Goal: Task Accomplishment & Management: Complete application form

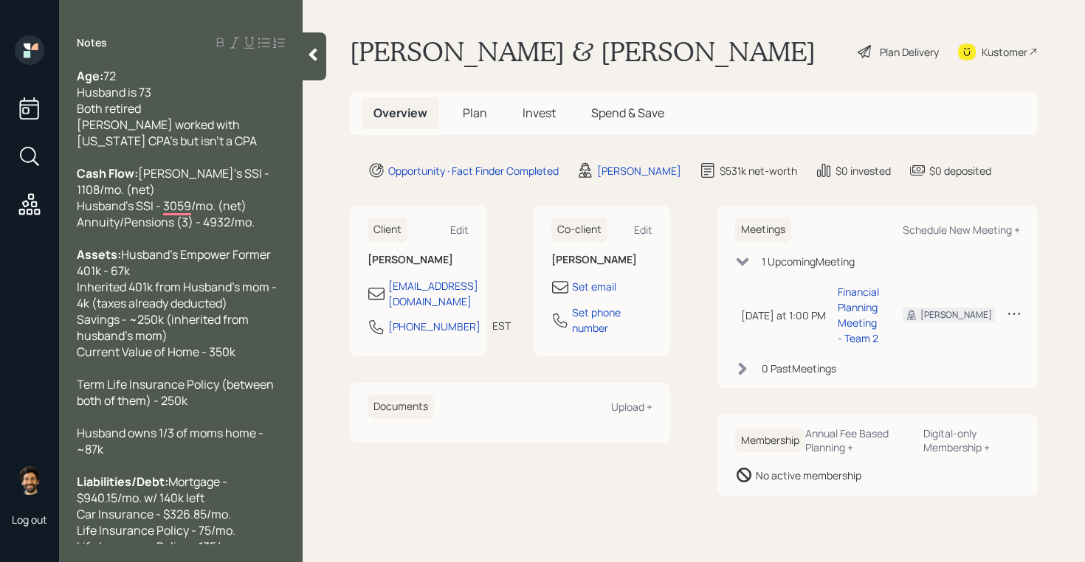
scroll to position [202, 0]
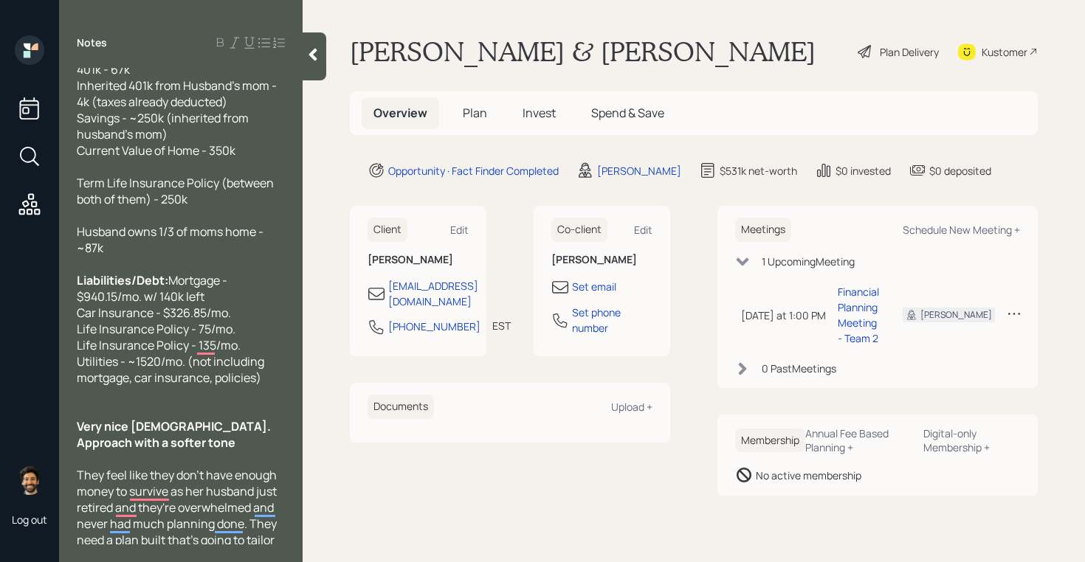
click at [311, 55] on icon at bounding box center [313, 55] width 8 height 13
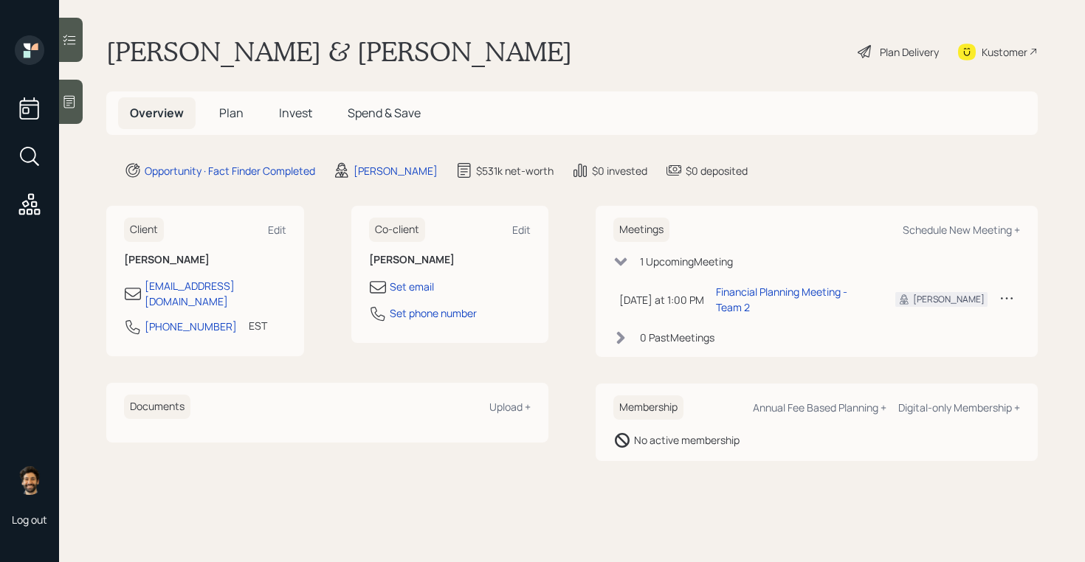
click at [65, 93] on div at bounding box center [71, 102] width 24 height 44
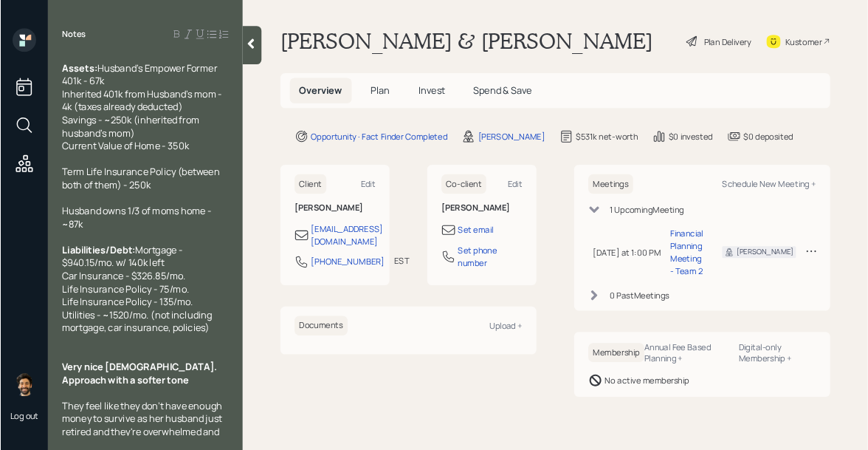
scroll to position [0, 0]
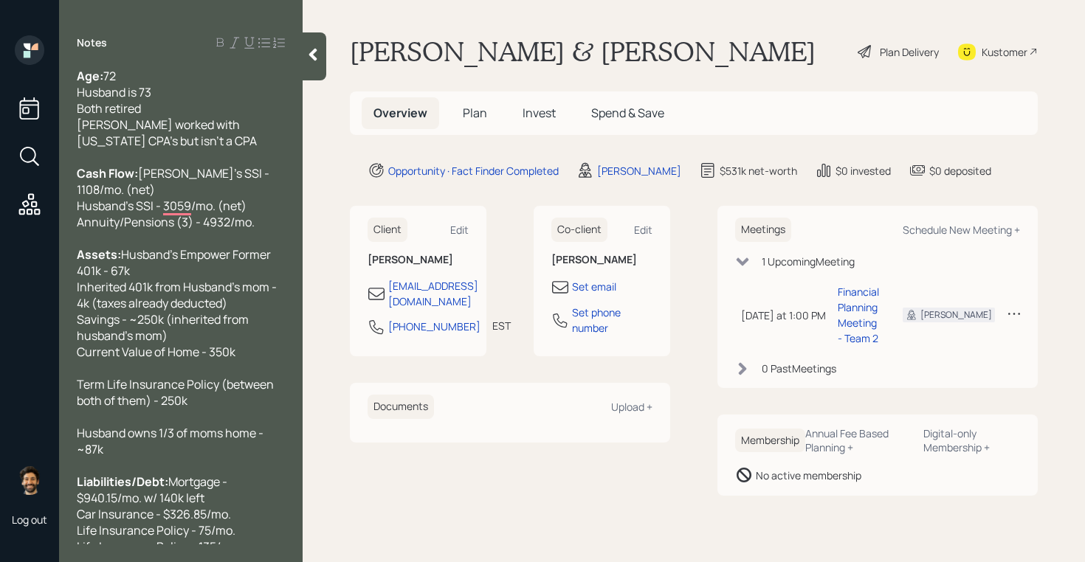
click at [473, 103] on h5 "Plan" at bounding box center [475, 113] width 48 height 32
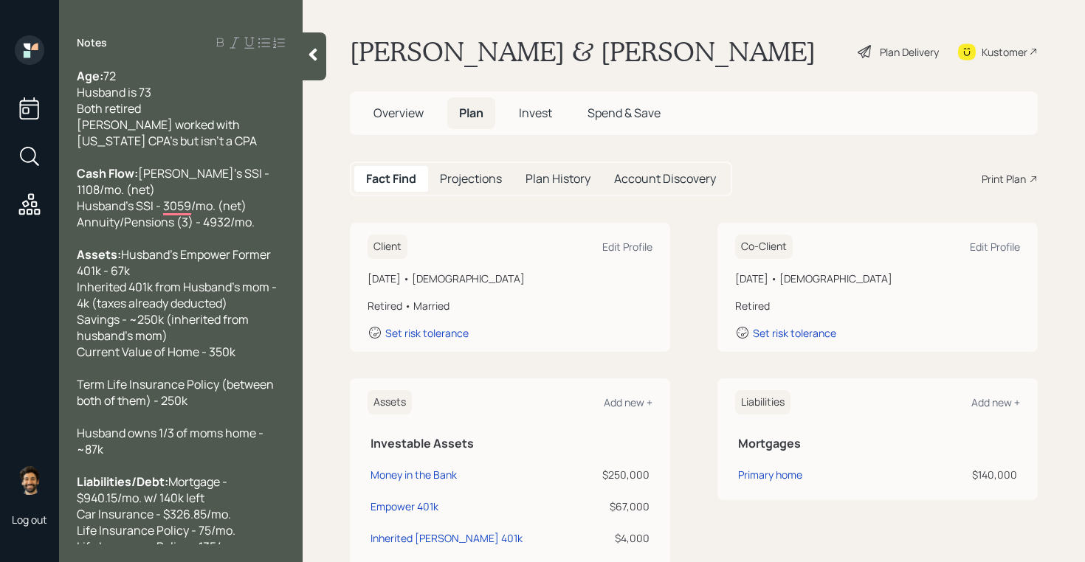
click at [317, 58] on icon at bounding box center [313, 55] width 8 height 13
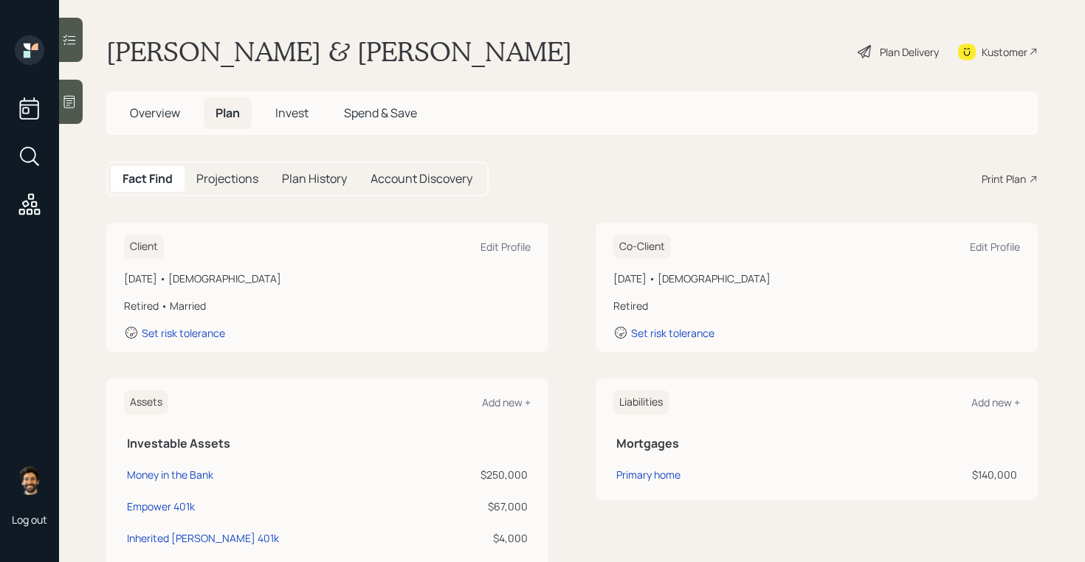
click at [973, 52] on icon at bounding box center [967, 52] width 18 height 17
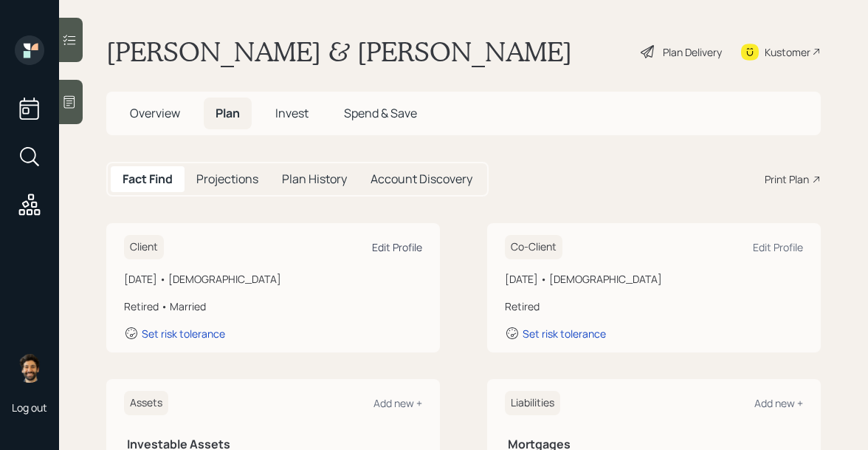
click at [400, 250] on div "Edit Profile" at bounding box center [397, 247] width 50 height 14
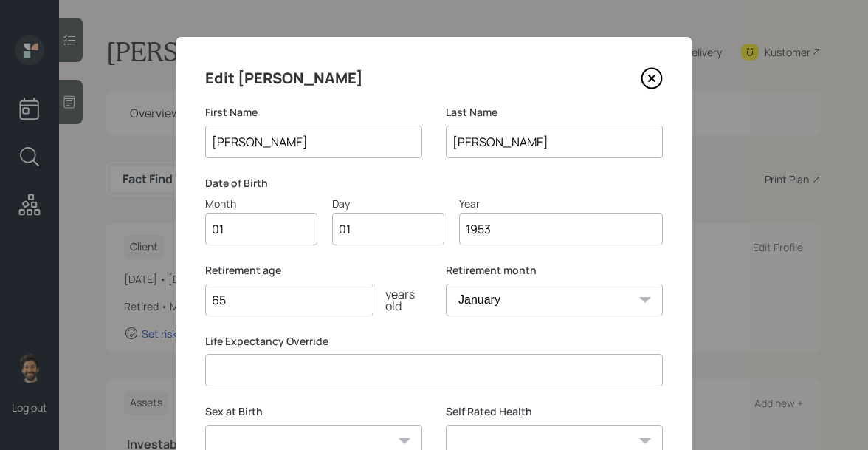
click at [252, 226] on input "01" at bounding box center [261, 229] width 112 height 32
type input "09"
type input "0"
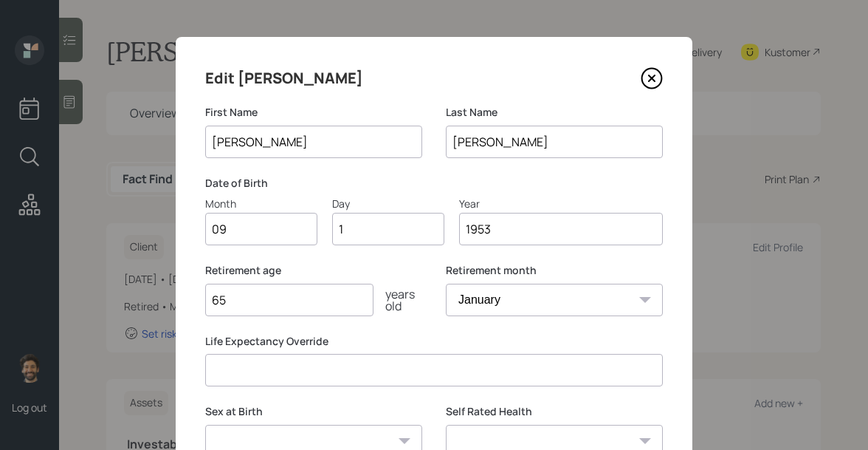
type input "14"
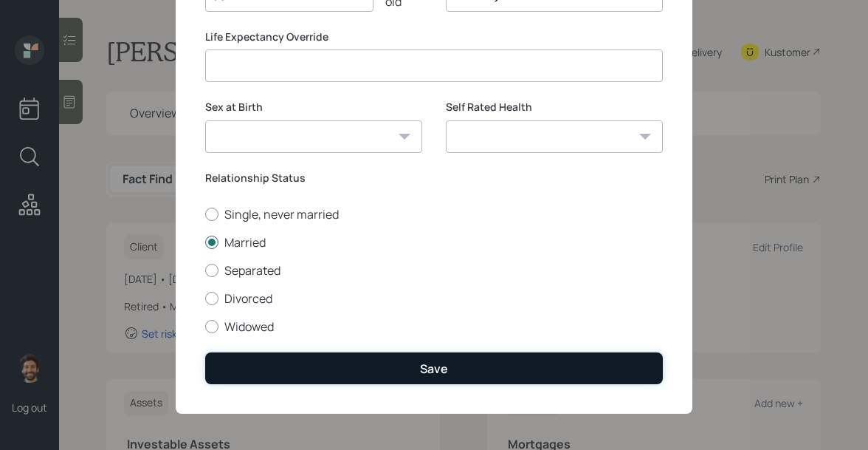
click at [238, 365] on button "Save" at bounding box center [434, 368] width 458 height 32
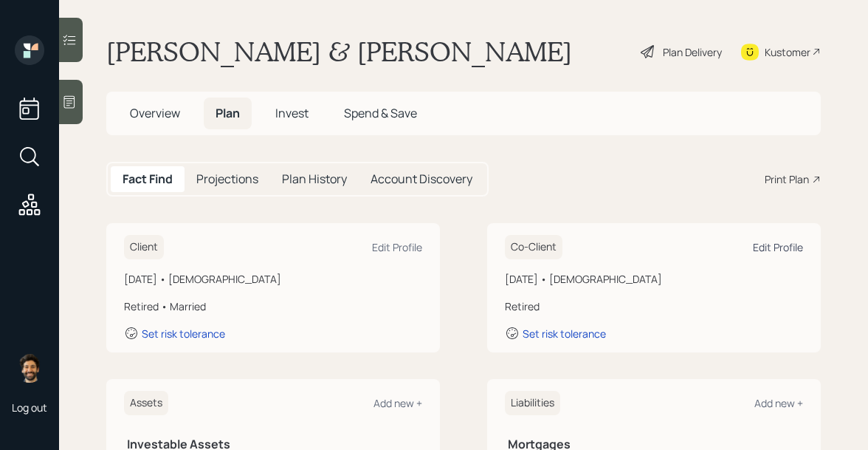
click at [777, 249] on div "Edit Profile" at bounding box center [778, 247] width 50 height 14
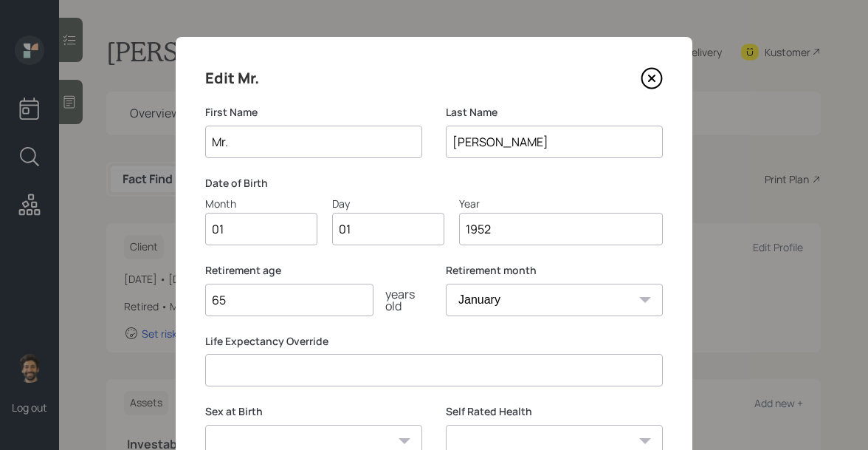
click at [274, 140] on input "Mr." at bounding box center [313, 141] width 217 height 32
type input "Don"
click at [236, 221] on input "01" at bounding box center [261, 229] width 112 height 32
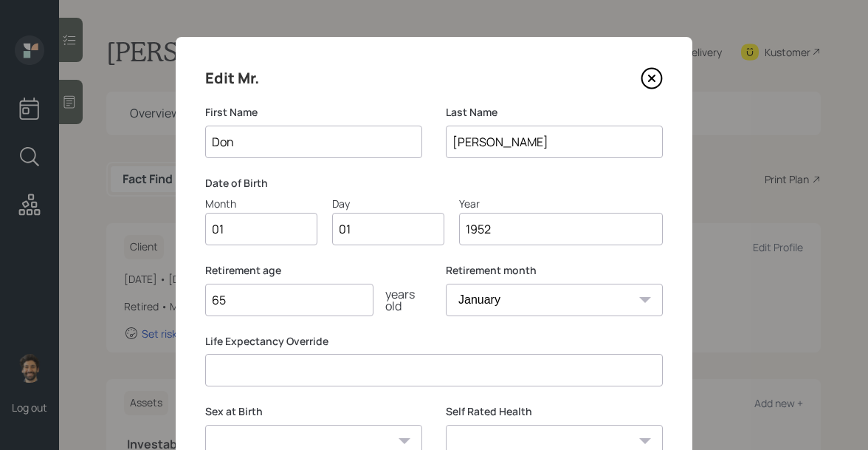
click at [236, 221] on input "01" at bounding box center [261, 229] width 112 height 32
click at [361, 227] on input "01" at bounding box center [388, 229] width 112 height 32
type input "0"
type input "25"
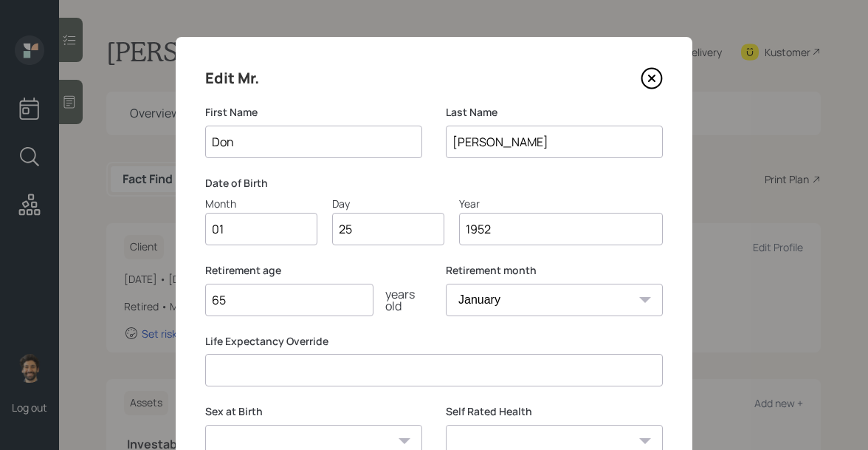
scroll to position [126, 0]
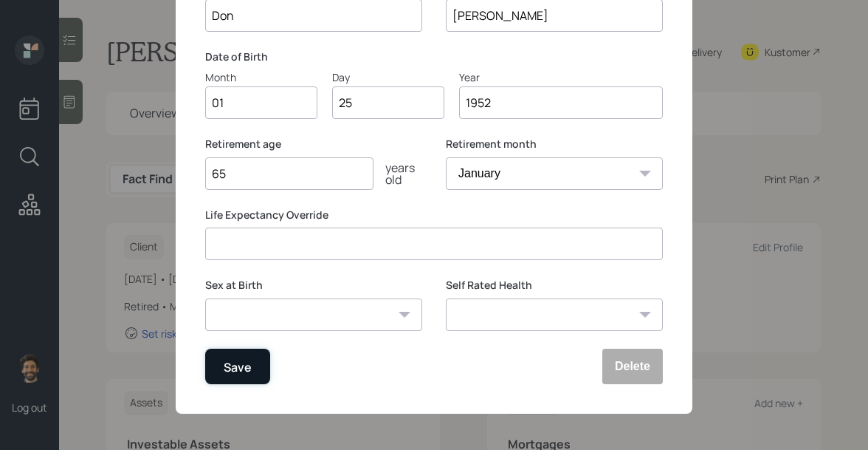
click at [245, 372] on div "Save" at bounding box center [238, 367] width 28 height 20
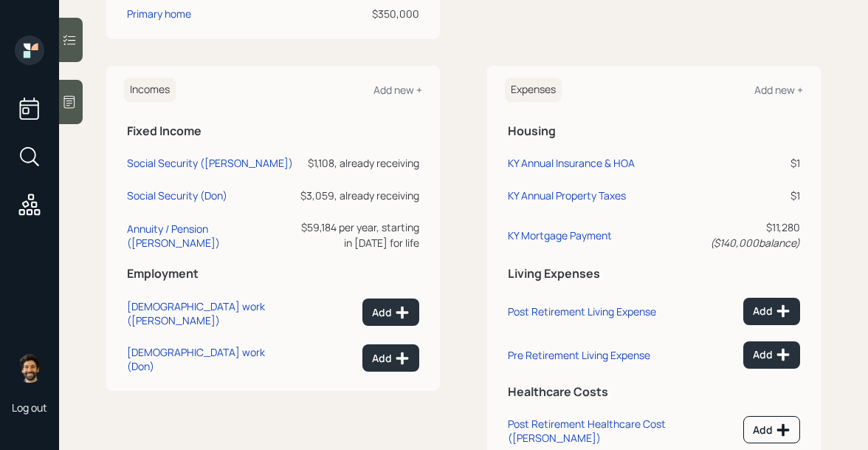
scroll to position [551, 0]
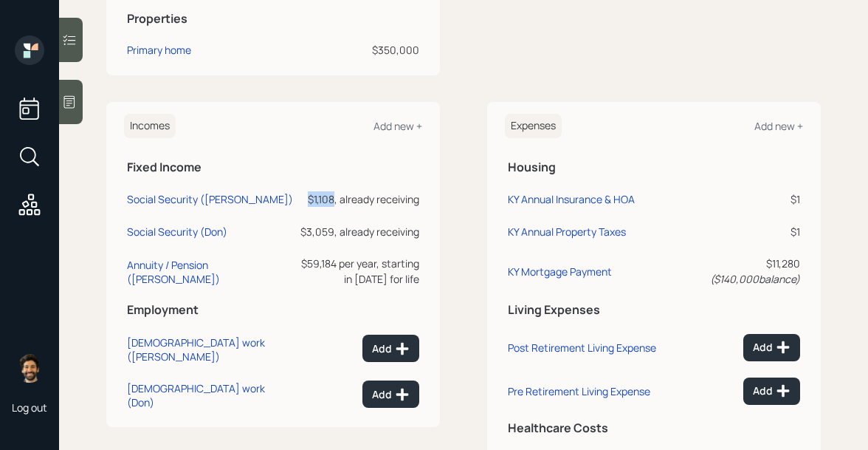
drag, startPoint x: 307, startPoint y: 199, endPoint x: 332, endPoint y: 199, distance: 25.1
click at [332, 199] on div "$1,108, already receiving" at bounding box center [360, 199] width 120 height 16
drag, startPoint x: 301, startPoint y: 226, endPoint x: 337, endPoint y: 226, distance: 35.4
click at [337, 226] on div "$3,059, already receiving" at bounding box center [360, 232] width 120 height 16
click at [166, 266] on div "Annuity / Pension (Becky)" at bounding box center [210, 272] width 167 height 28
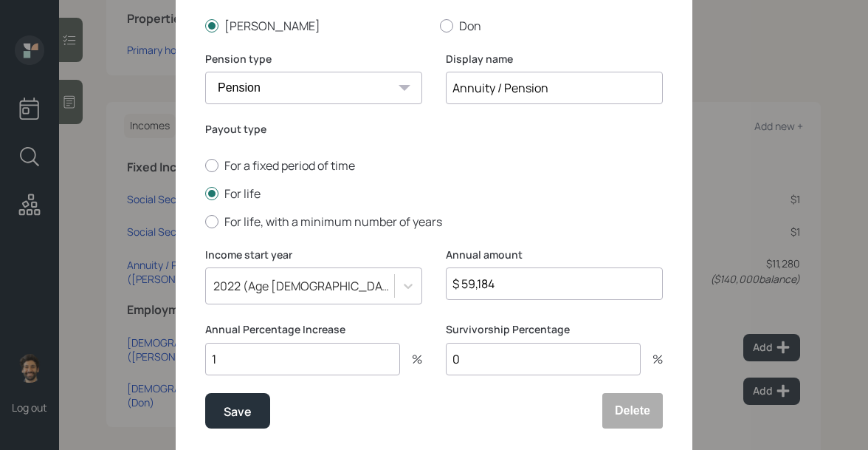
scroll to position [167, 0]
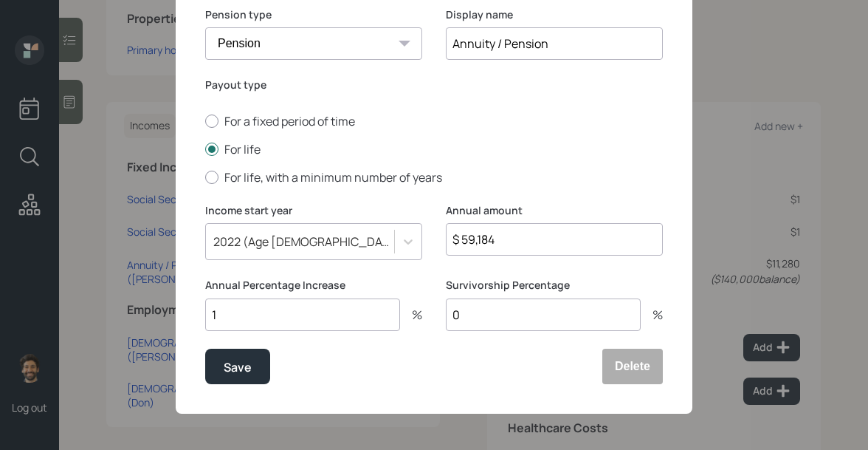
click at [257, 306] on input "1" at bounding box center [302, 314] width 195 height 32
drag, startPoint x: 207, startPoint y: 286, endPoint x: 354, endPoint y: 292, distance: 147.0
click at [354, 292] on label "Annual Percentage Increase" at bounding box center [313, 285] width 217 height 15
click at [292, 318] on input "number" at bounding box center [302, 314] width 195 height 32
type input "2"
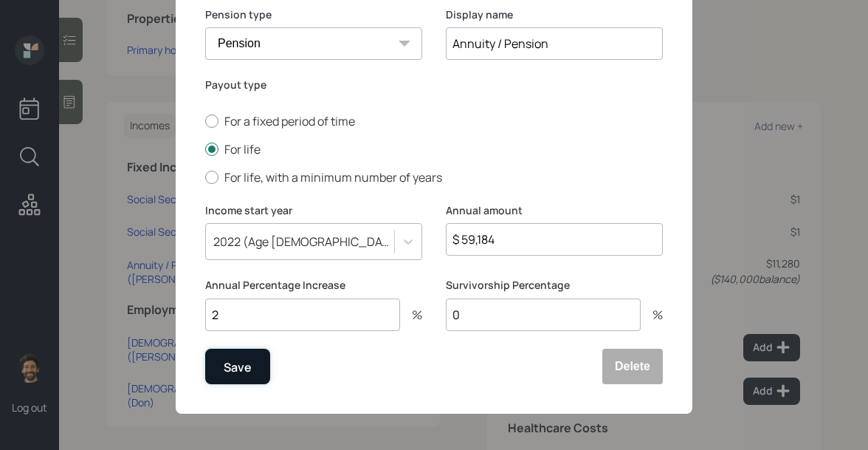
click at [229, 374] on div "Save" at bounding box center [238, 367] width 28 height 20
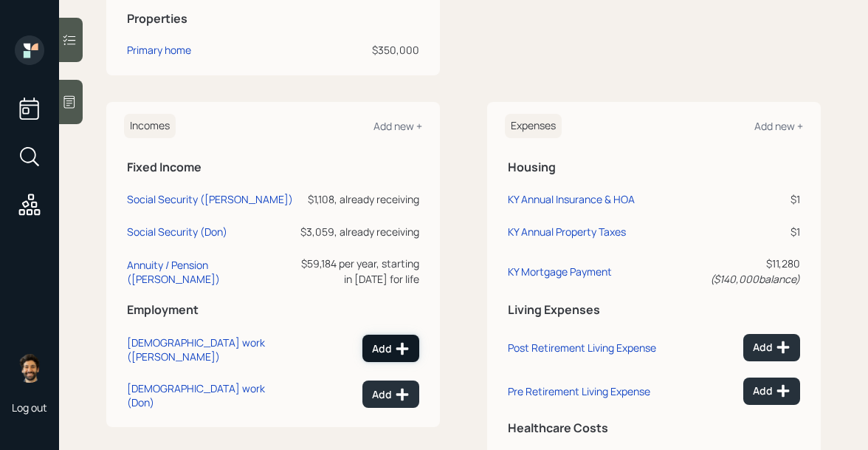
click at [393, 351] on div "Add" at bounding box center [391, 348] width 38 height 15
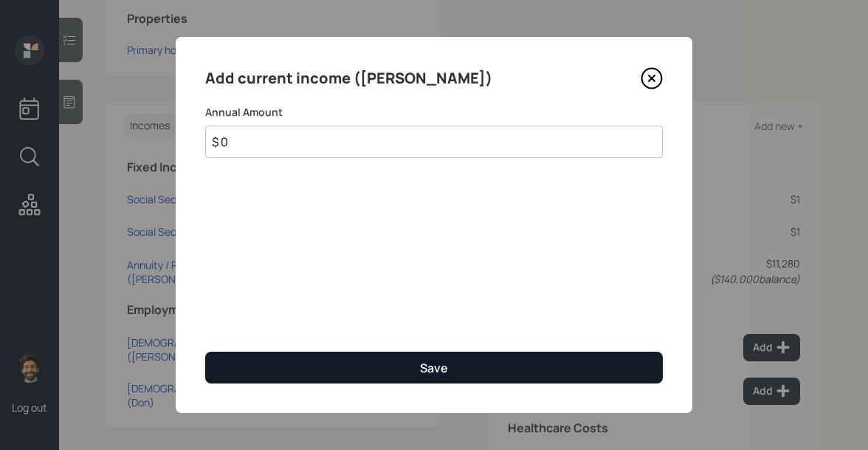
type input "$ 0"
click at [353, 365] on button "Save" at bounding box center [434, 367] width 458 height 32
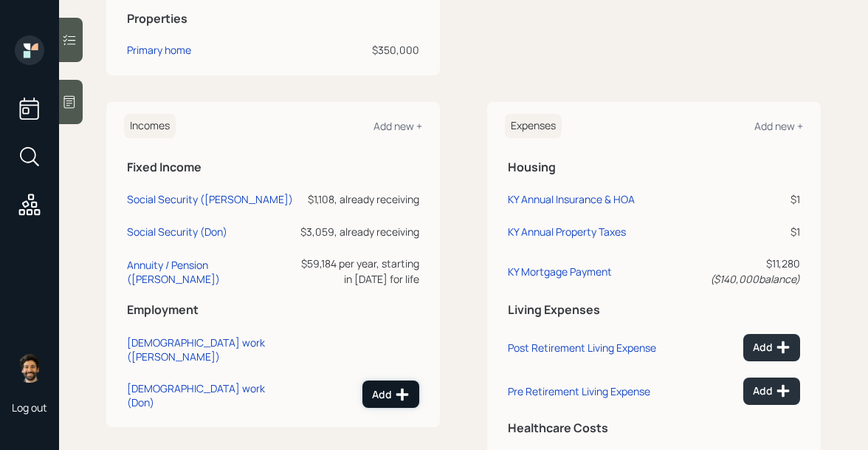
click at [400, 387] on icon at bounding box center [402, 394] width 15 height 15
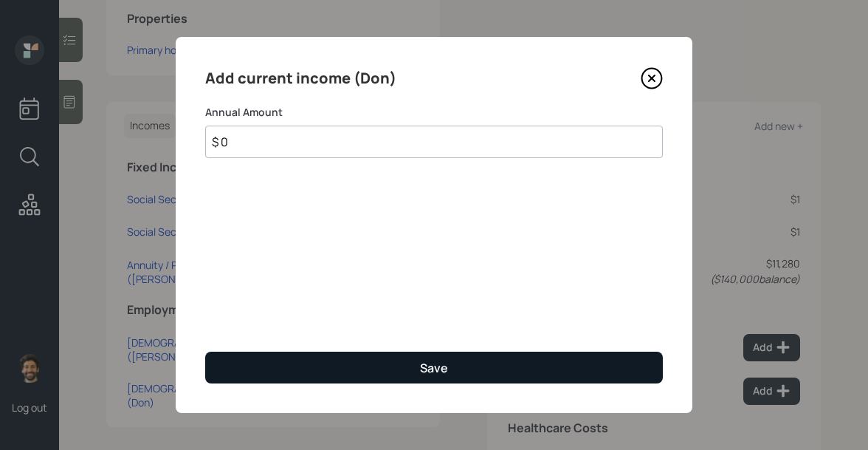
type input "$ 0"
click at [374, 365] on button "Save" at bounding box center [434, 367] width 458 height 32
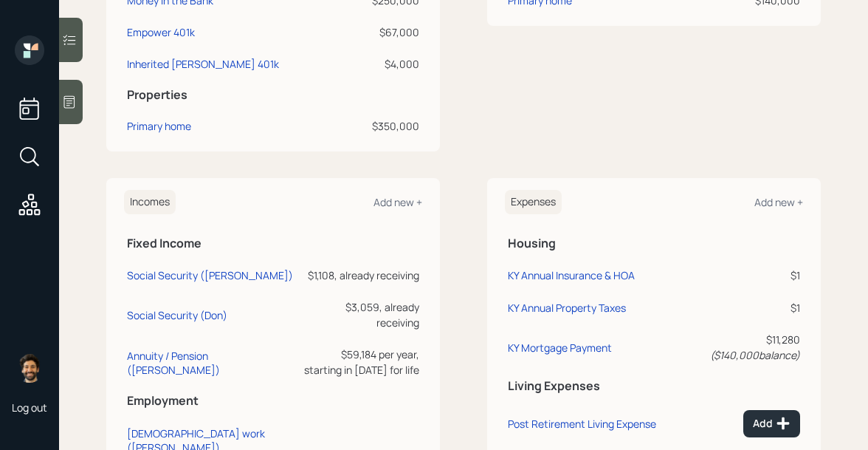
scroll to position [481, 0]
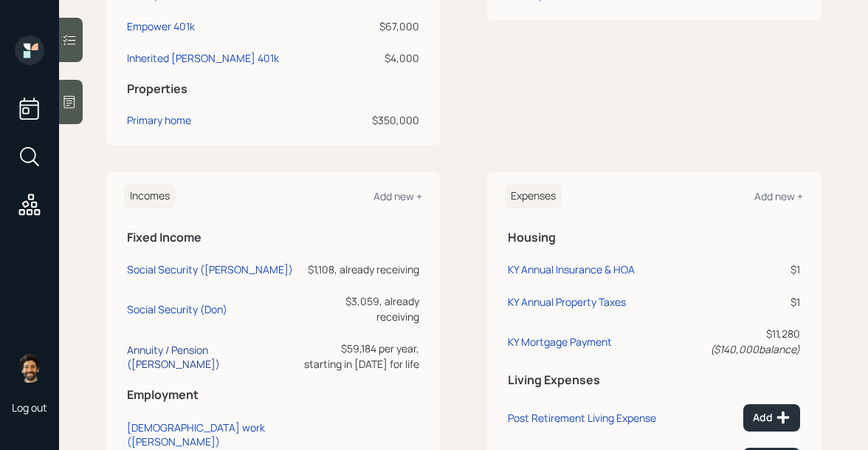
click at [164, 344] on div "Annuity / Pension (Becky)" at bounding box center [212, 356] width 171 height 28
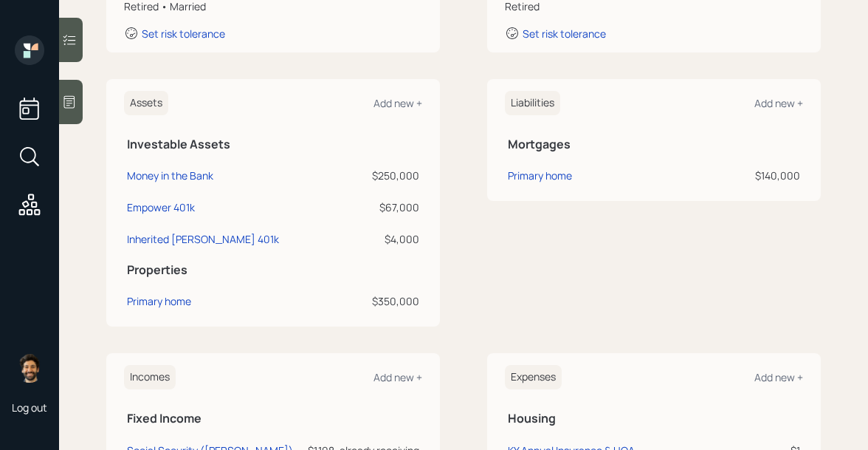
scroll to position [233, 0]
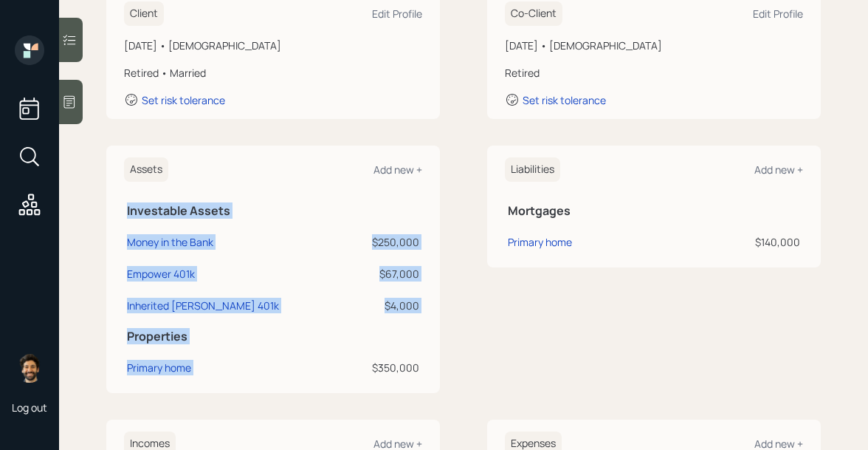
drag, startPoint x: 424, startPoint y: 367, endPoint x: 375, endPoint y: 368, distance: 49.5
click at [375, 368] on div "Assets Add new + Investable Assets Money in the Bank $250,000 Empower 401k $67,…" at bounding box center [273, 268] width 334 height 247
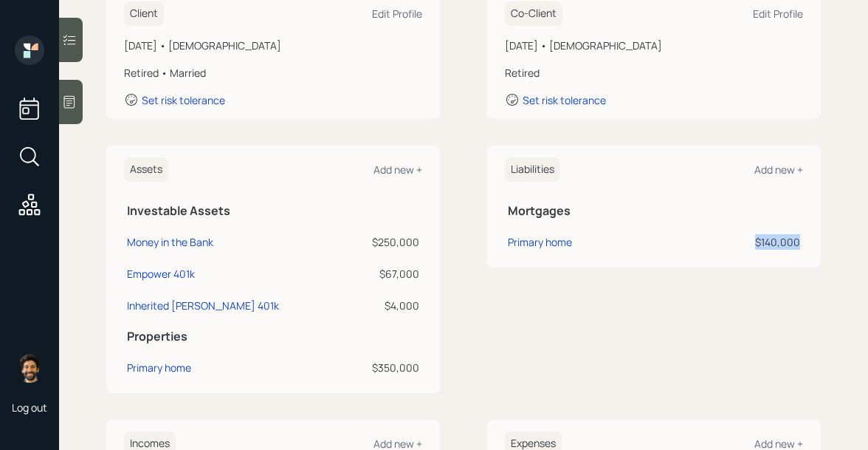
drag, startPoint x: 802, startPoint y: 241, endPoint x: 756, endPoint y: 241, distance: 45.8
click at [756, 241] on td "$140,000" at bounding box center [740, 240] width 125 height 32
click at [530, 243] on div "Primary home" at bounding box center [540, 242] width 64 height 16
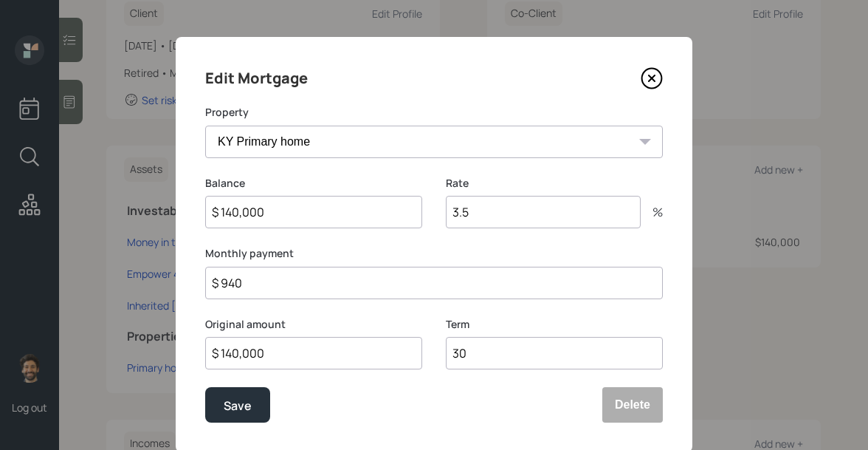
click at [546, 210] on input "3.5" at bounding box center [543, 212] width 195 height 32
type input "6"
click at [228, 408] on div "Save" at bounding box center [238, 406] width 28 height 20
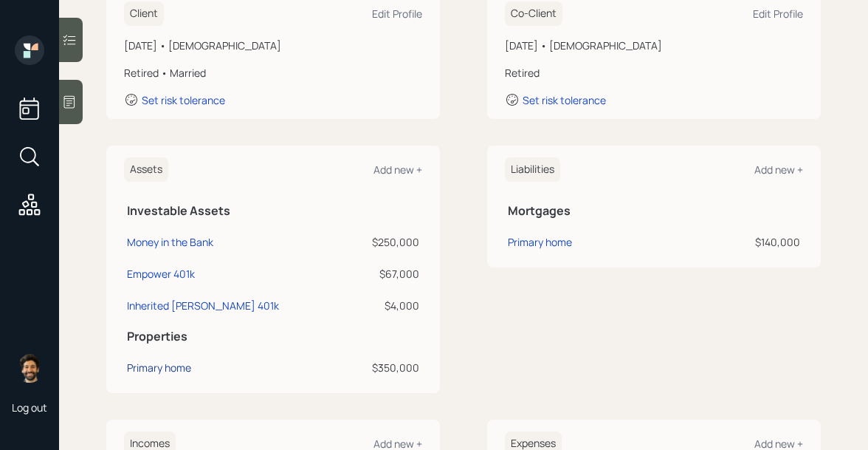
click at [147, 365] on div "Primary home" at bounding box center [159, 367] width 64 height 16
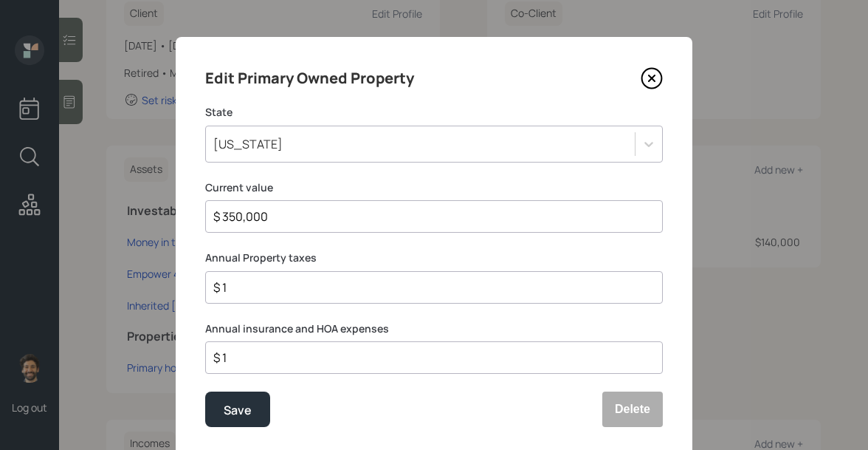
click at [244, 359] on input "$ 1" at bounding box center [428, 357] width 433 height 18
type input "$"
click at [266, 289] on input "$ 1" at bounding box center [428, 287] width 433 height 18
type input "$ 3,000"
click at [222, 405] on button "Save" at bounding box center [237, 408] width 65 height 35
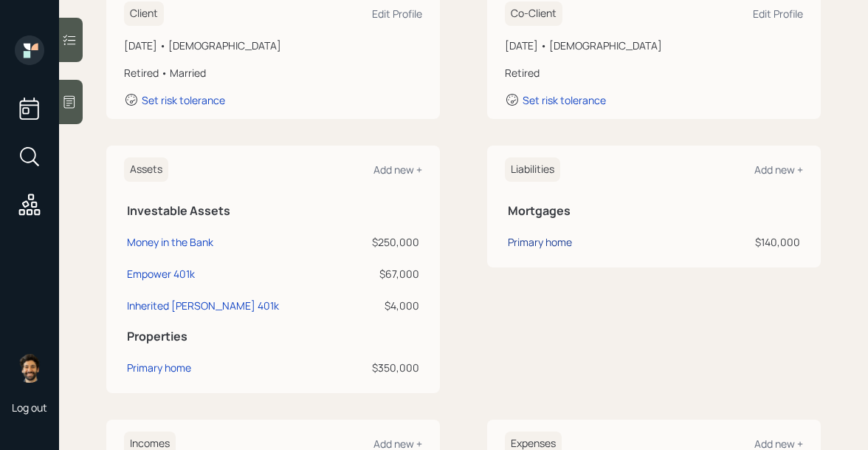
click at [535, 244] on div "Primary home" at bounding box center [540, 242] width 64 height 16
click at [523, 243] on div "Primary home" at bounding box center [540, 242] width 64 height 16
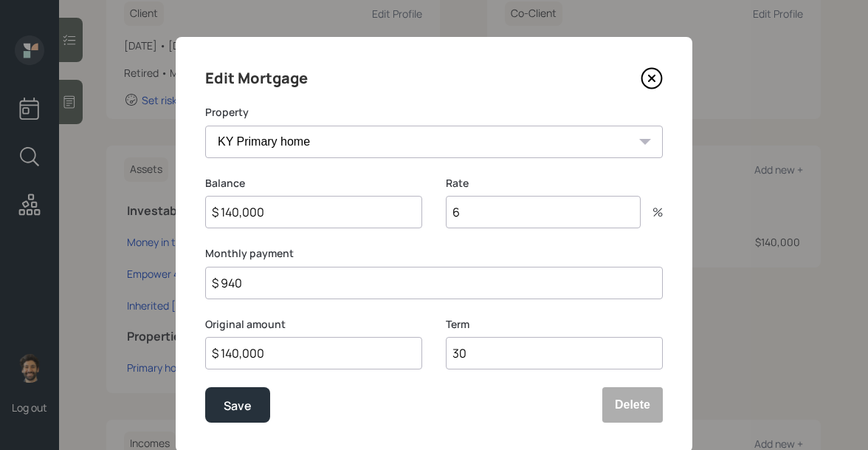
click at [246, 290] on input "$ 940" at bounding box center [434, 282] width 458 height 32
type input "$ 860"
click at [236, 409] on div "Save" at bounding box center [238, 406] width 28 height 20
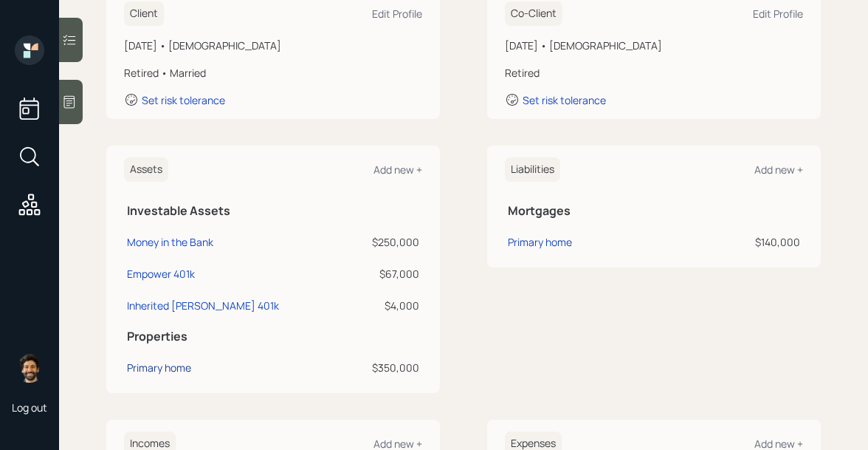
click at [165, 371] on div "Primary home" at bounding box center [159, 367] width 64 height 16
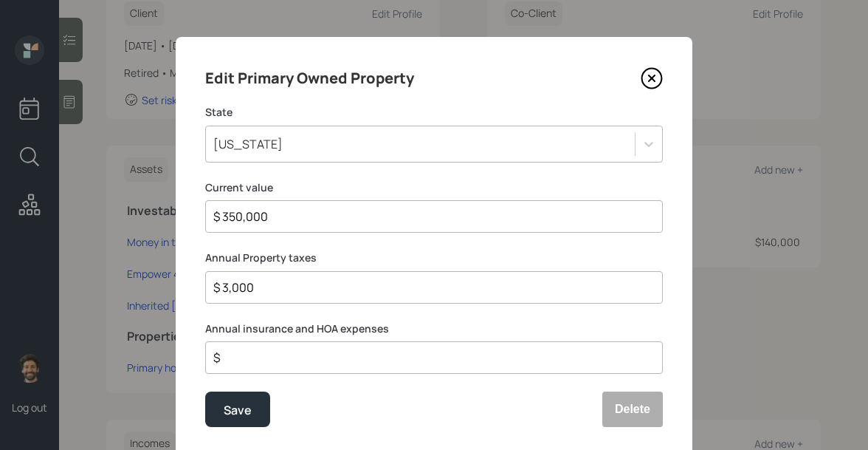
click at [241, 354] on input "$" at bounding box center [428, 357] width 433 height 18
type input "$ 3,922"
click at [231, 413] on div "Save" at bounding box center [238, 410] width 28 height 20
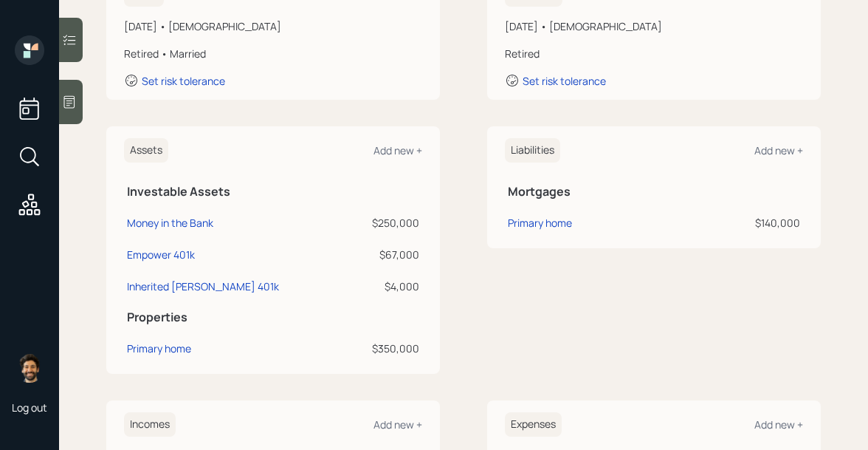
scroll to position [274, 0]
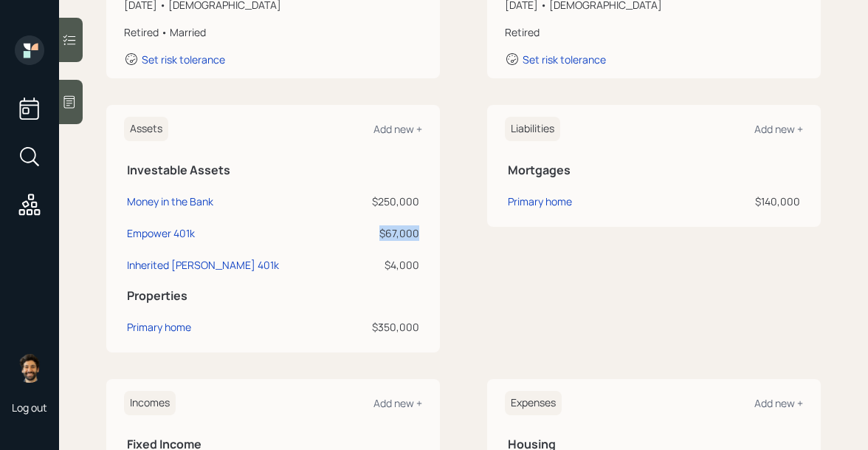
drag, startPoint x: 420, startPoint y: 236, endPoint x: 382, endPoint y: 233, distance: 37.8
click at [382, 233] on td "$67,000" at bounding box center [384, 231] width 75 height 32
click at [188, 231] on div "Empower 401k" at bounding box center [161, 233] width 68 height 16
select select "company_sponsored"
select select "balanced"
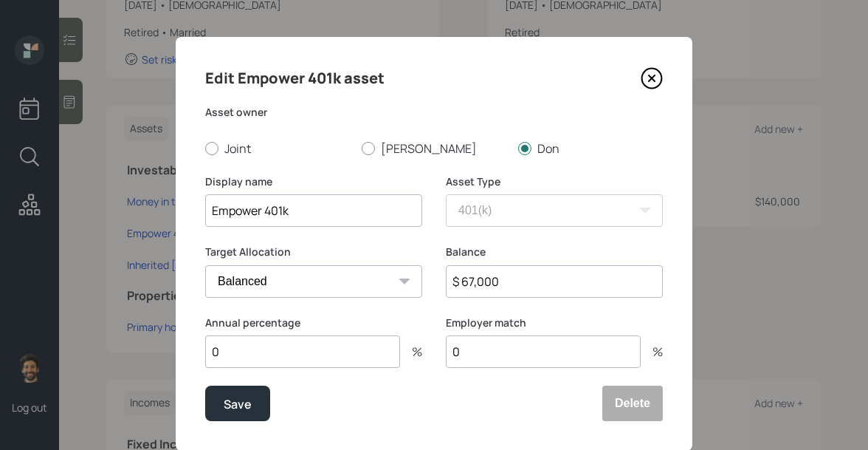
click at [487, 291] on input "$ 67,000" at bounding box center [554, 281] width 217 height 32
type input "$ 70,550"
click at [237, 407] on div "Save" at bounding box center [238, 404] width 28 height 20
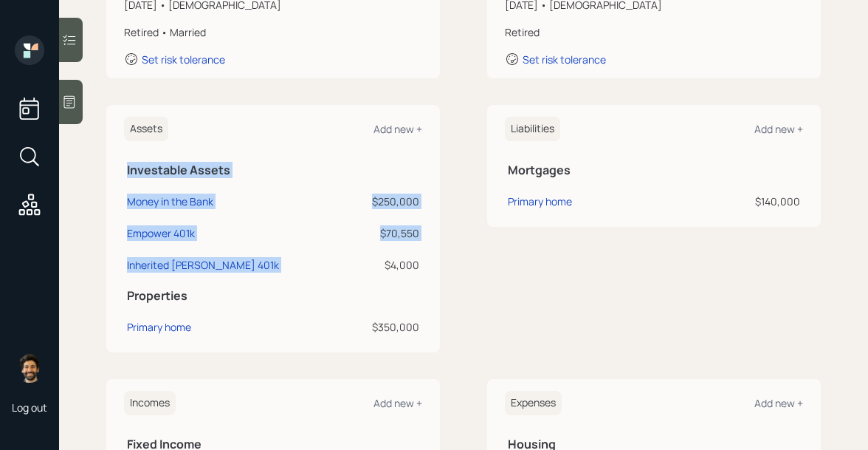
drag, startPoint x: 385, startPoint y: 266, endPoint x: 428, endPoint y: 266, distance: 42.8
click at [428, 266] on div "Assets Add new + Investable Assets Money in the Bank $250,000 Empower 401k $70,…" at bounding box center [273, 228] width 334 height 247
click at [399, 261] on div "$4,000" at bounding box center [384, 265] width 69 height 16
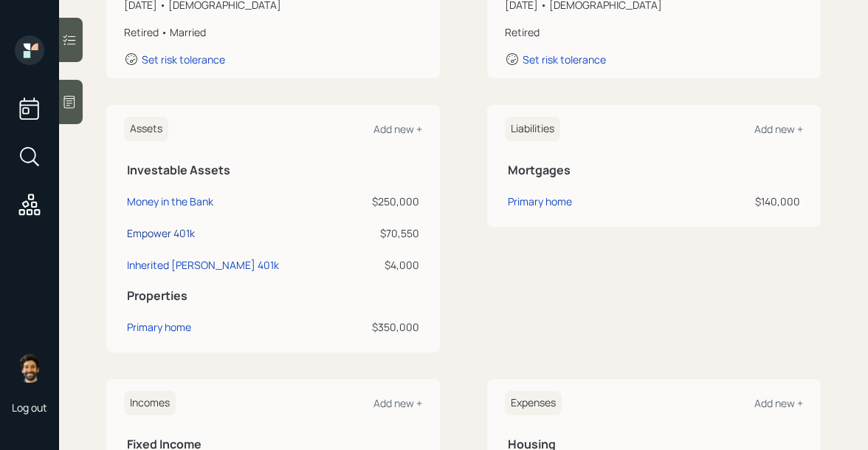
click at [161, 233] on div "Empower 401k" at bounding box center [161, 233] width 68 height 16
select select "company_sponsored"
select select "balanced"
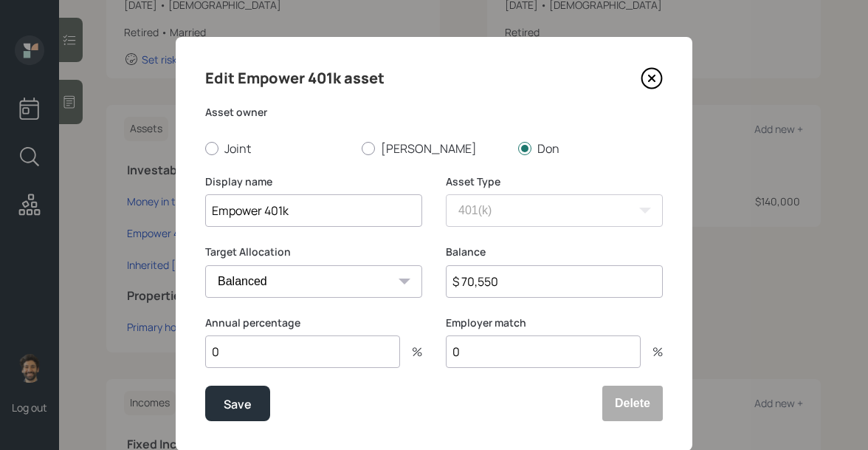
drag, startPoint x: 504, startPoint y: 282, endPoint x: 431, endPoint y: 282, distance: 73.1
click at [431, 282] on div "Target Allocation Cash Conservative Balanced Aggressive Balance $ 70,550" at bounding box center [434, 279] width 458 height 71
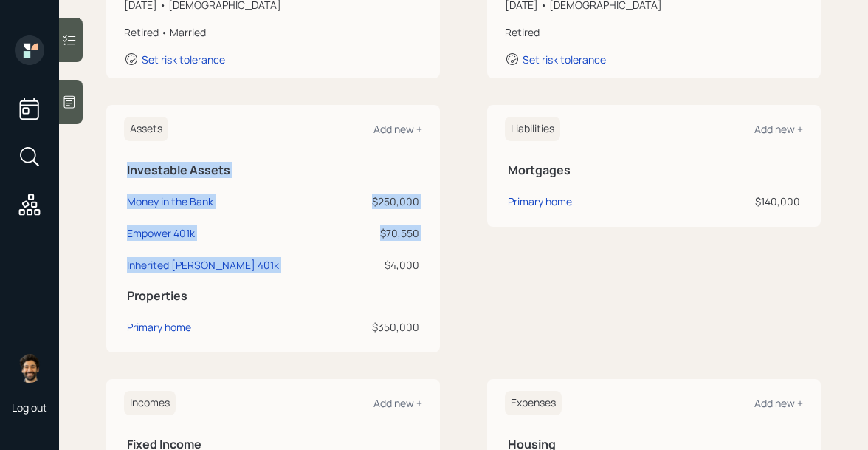
drag, startPoint x: 381, startPoint y: 263, endPoint x: 427, endPoint y: 264, distance: 45.8
click at [427, 264] on div "Assets Add new + Investable Assets Money in the Bank $250,000 Empower 401k $70,…" at bounding box center [273, 228] width 334 height 247
click at [405, 262] on div "$4,000" at bounding box center [384, 265] width 69 height 16
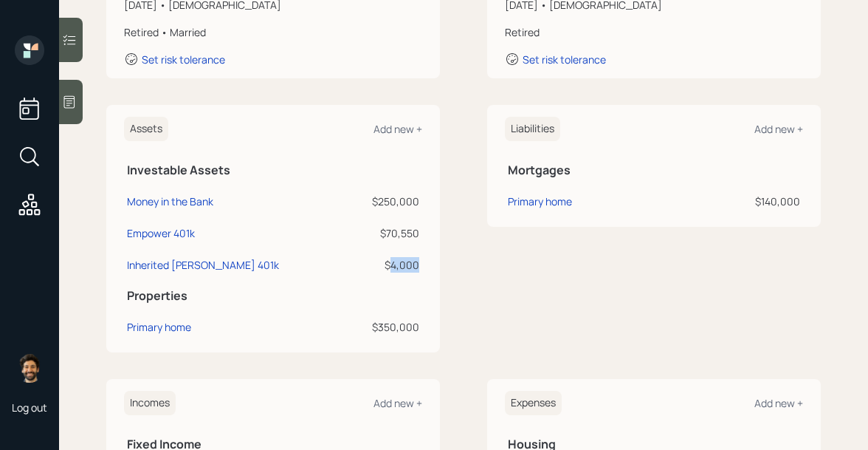
click at [405, 262] on div "$4,000" at bounding box center [384, 265] width 69 height 16
click at [196, 261] on div "Inherited Roth 401k" at bounding box center [203, 265] width 152 height 16
select select "roth_401k"
select select "balanced"
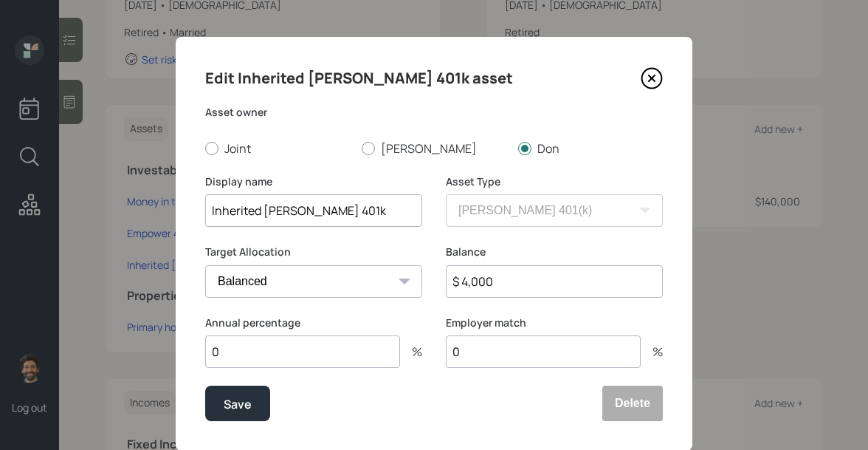
click at [506, 279] on input "$ 4,000" at bounding box center [554, 281] width 217 height 32
type input "$ 5,000"
click at [241, 393] on button "Save" at bounding box center [237, 402] width 65 height 35
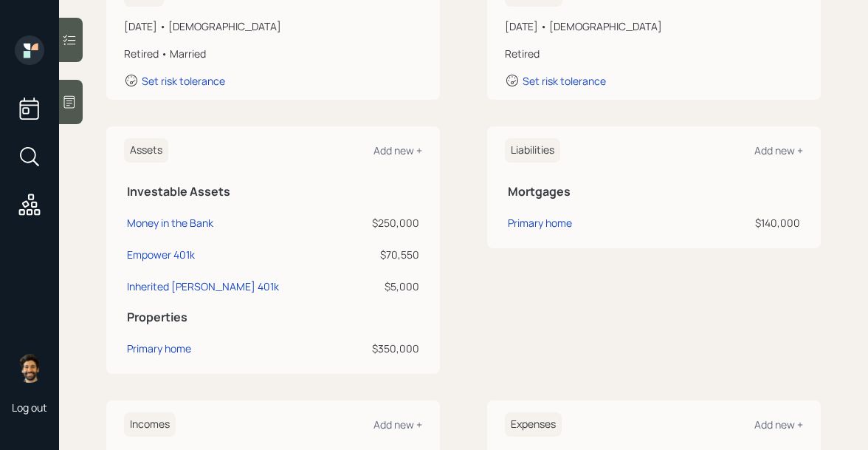
scroll to position [286, 0]
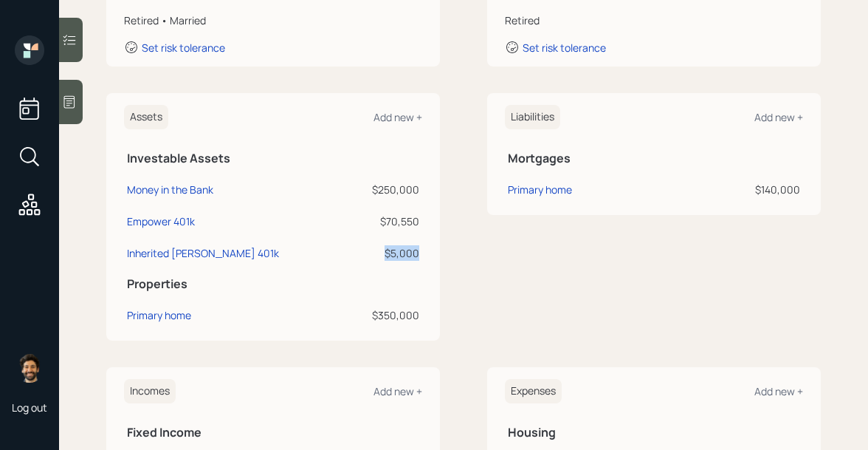
drag, startPoint x: 421, startPoint y: 252, endPoint x: 365, endPoint y: 252, distance: 55.4
click at [365, 252] on td "$5,000" at bounding box center [384, 251] width 75 height 32
click at [164, 248] on div "Inherited Roth 401k" at bounding box center [203, 253] width 152 height 16
select select "roth_401k"
select select "balanced"
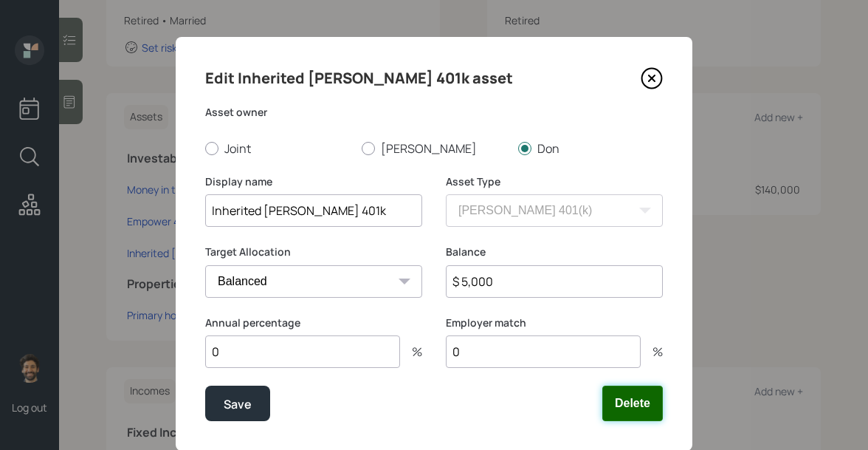
click at [615, 402] on button "Delete" at bounding box center [632, 402] width 61 height 35
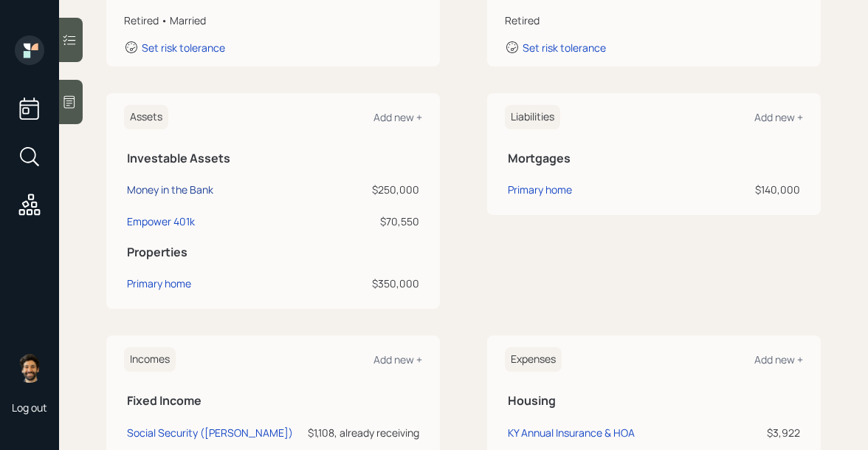
click at [199, 193] on div "Money in the Bank" at bounding box center [170, 190] width 86 height 16
select select "emergency_fund"
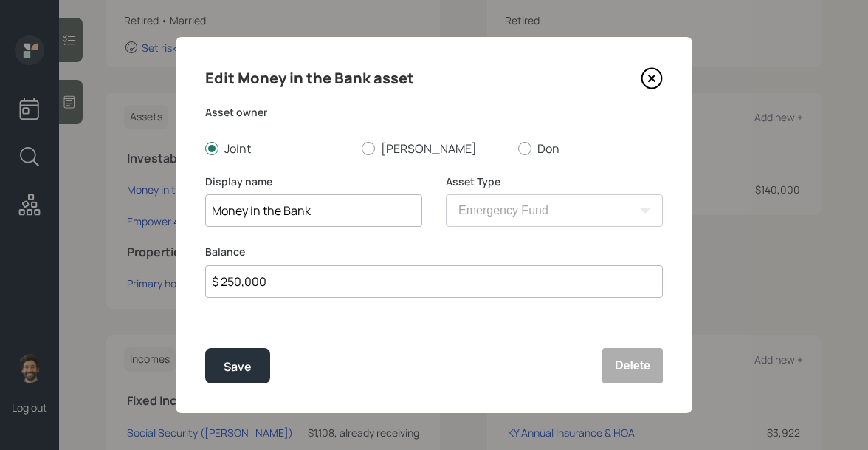
drag, startPoint x: 275, startPoint y: 282, endPoint x: 176, endPoint y: 280, distance: 99.7
click at [176, 280] on div "Edit Money in the Bank asset Asset owner Joint Becky Don Display name Money in …" at bounding box center [434, 225] width 517 height 376
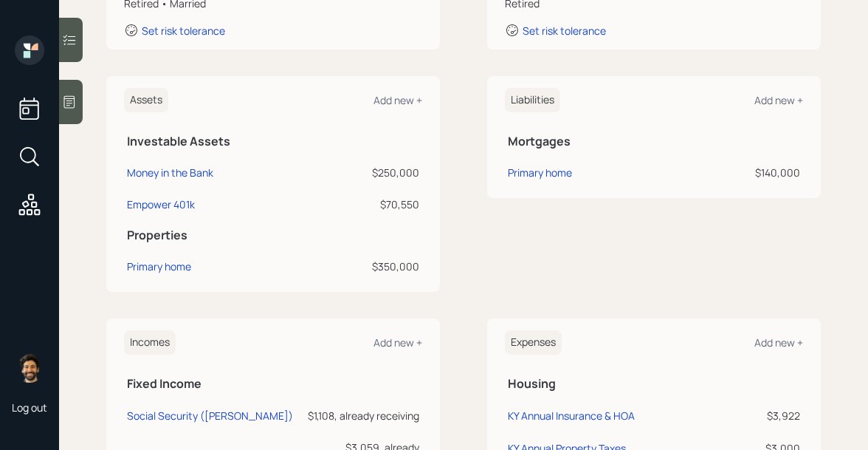
scroll to position [309, 0]
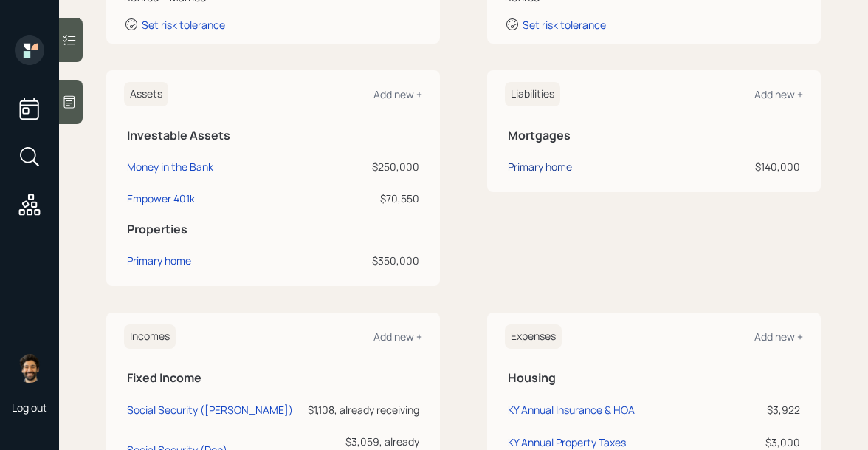
click at [537, 166] on div "Primary home" at bounding box center [540, 167] width 64 height 16
click at [139, 261] on div "Primary home" at bounding box center [159, 260] width 64 height 16
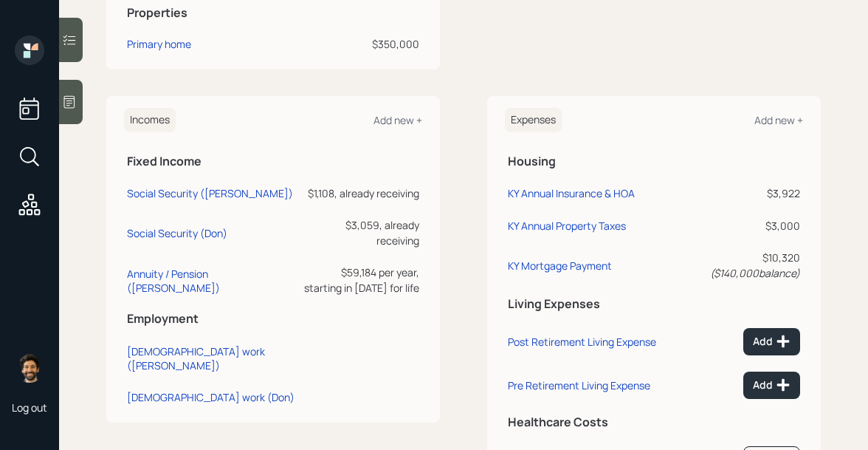
scroll to position [554, 0]
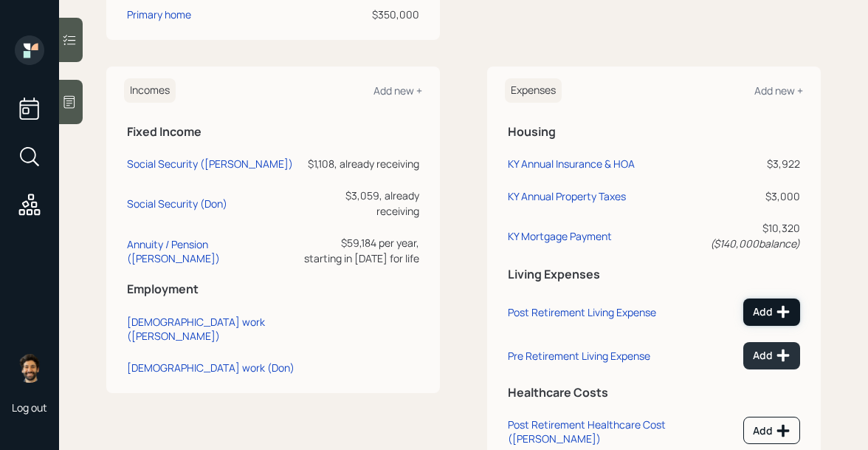
click at [768, 314] on div "Add" at bounding box center [772, 311] width 38 height 15
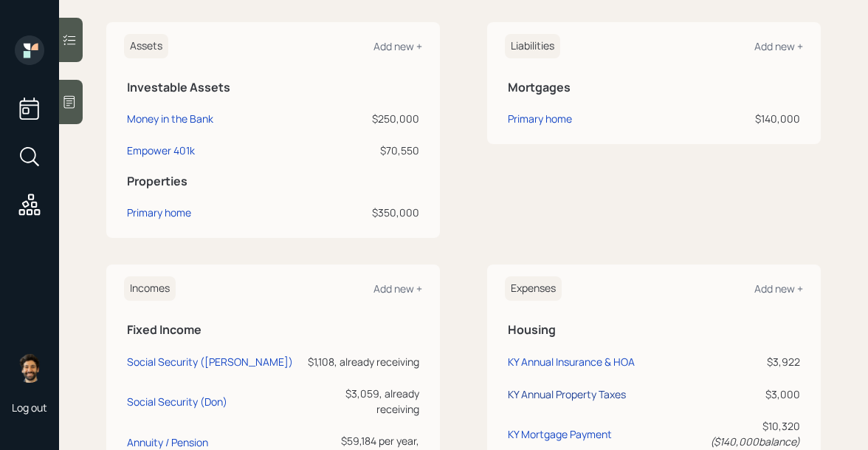
scroll to position [281, 0]
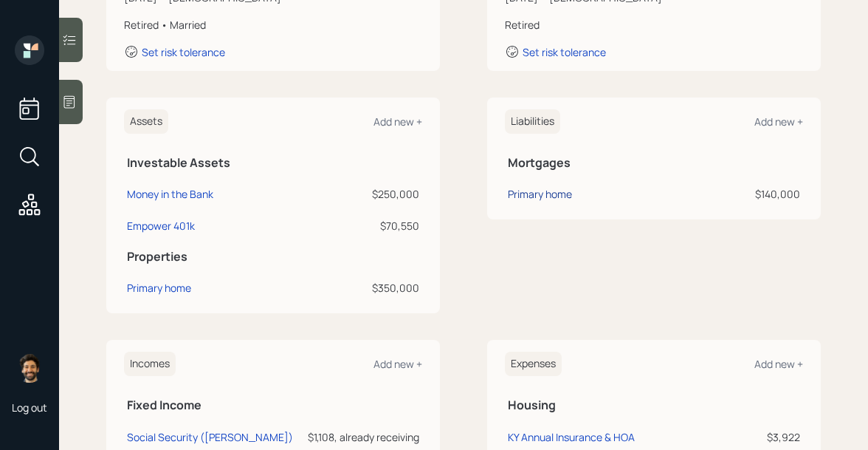
click at [530, 195] on div "Primary home" at bounding box center [540, 194] width 64 height 16
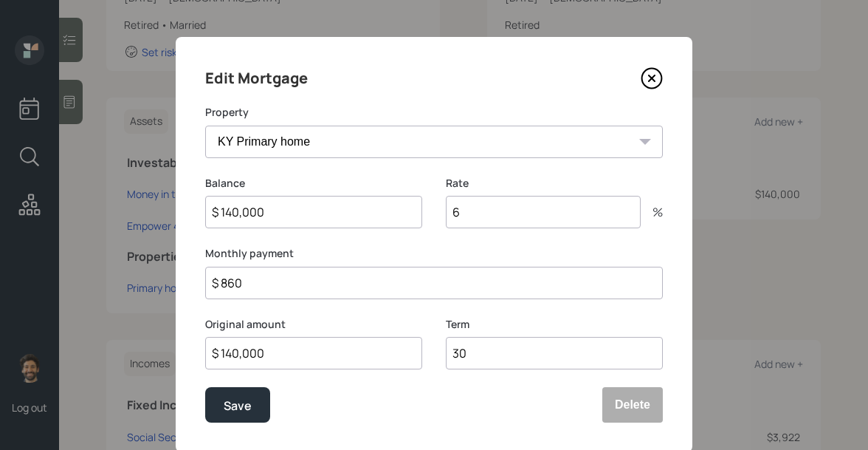
drag, startPoint x: 267, startPoint y: 291, endPoint x: 186, endPoint y: 291, distance: 81.2
click at [186, 291] on div "Edit Mortgage Property KY Primary home Balance $ 140,000 Rate 6 % Monthly payme…" at bounding box center [434, 244] width 517 height 415
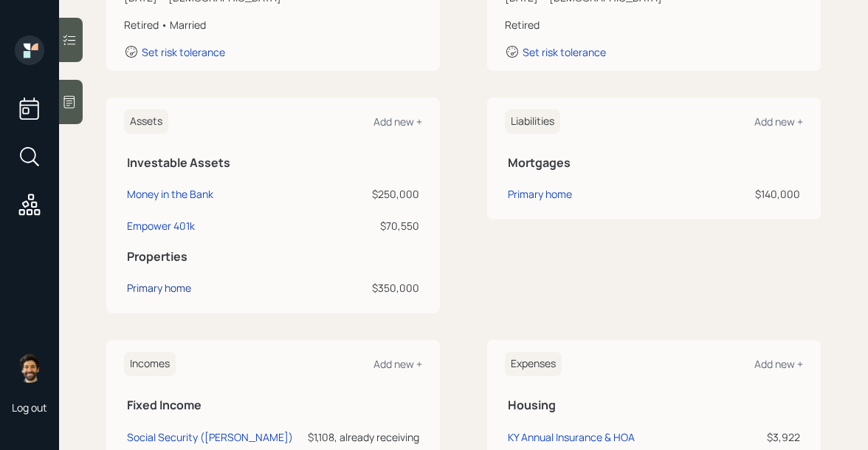
click at [152, 286] on div "Primary home" at bounding box center [159, 288] width 64 height 16
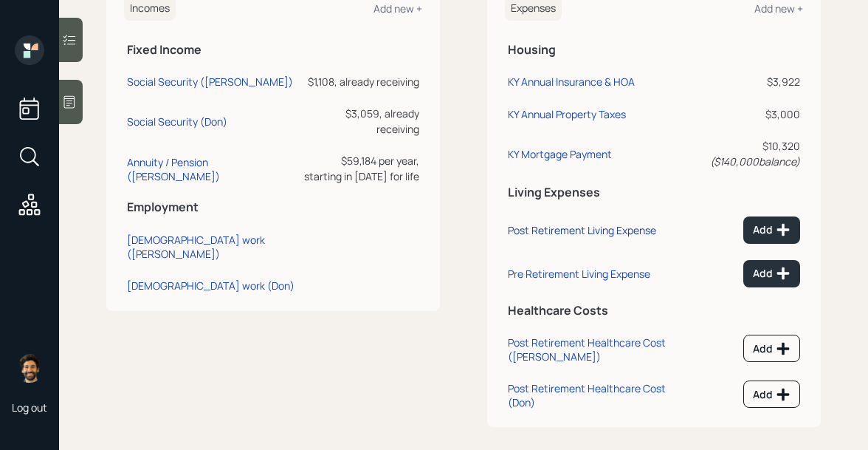
click at [560, 229] on div "Post Retirement Living Expense" at bounding box center [582, 230] width 148 height 14
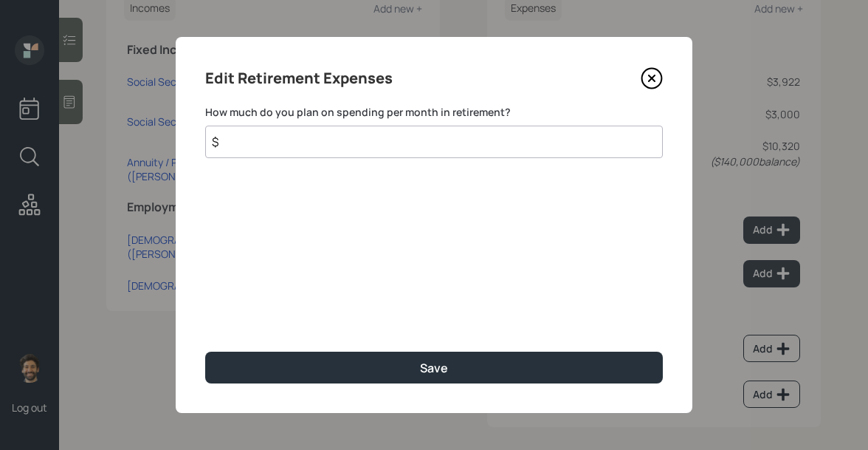
click at [292, 152] on input "$" at bounding box center [434, 141] width 458 height 32
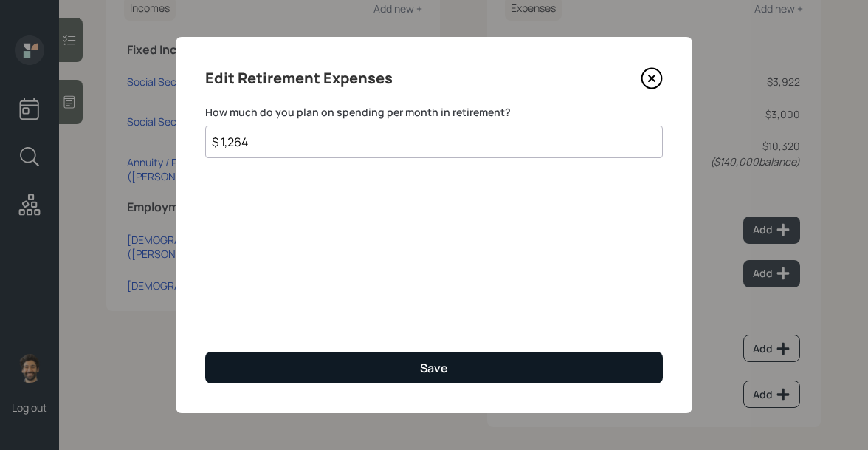
type input "$ 1,264"
click at [266, 361] on button "Save" at bounding box center [434, 367] width 458 height 32
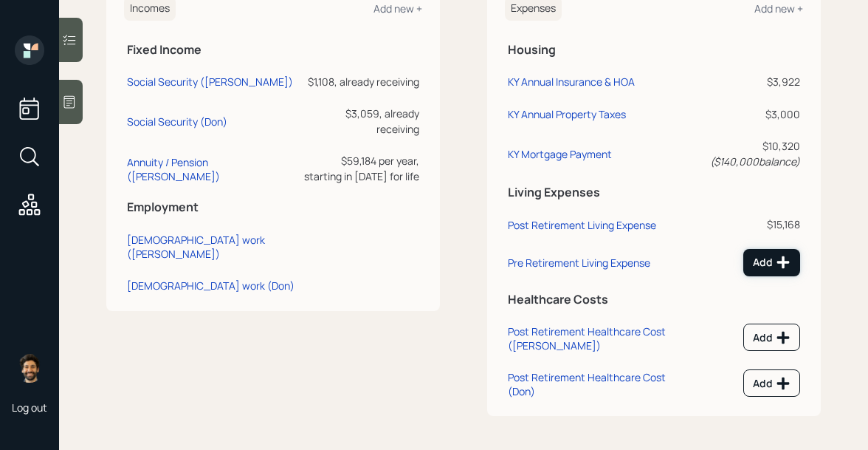
click at [782, 272] on button "Add" at bounding box center [771, 262] width 57 height 27
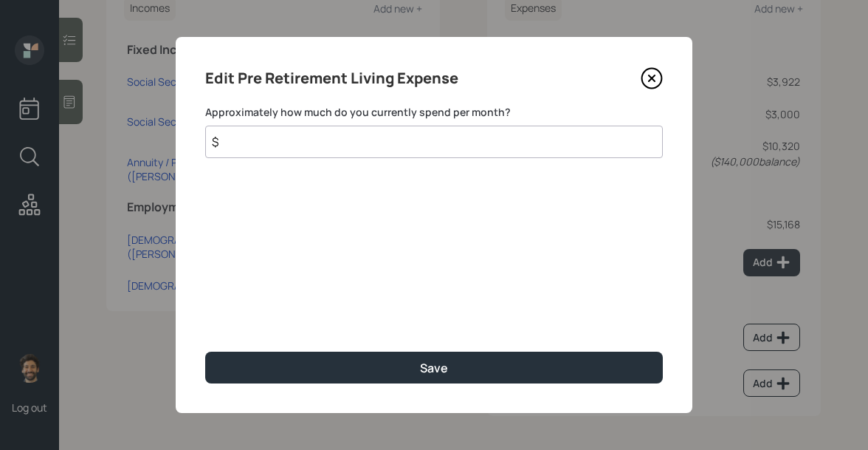
click at [252, 149] on input "$" at bounding box center [434, 141] width 458 height 32
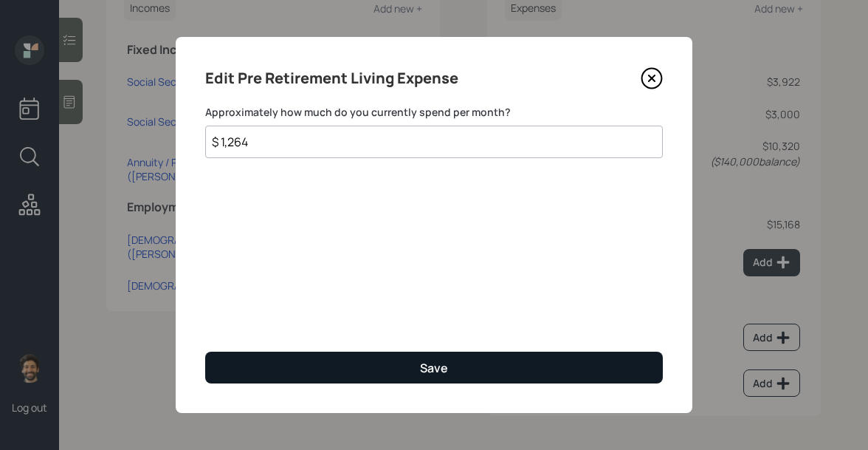
type input "$ 1,264"
click at [261, 359] on button "Save" at bounding box center [434, 367] width 458 height 32
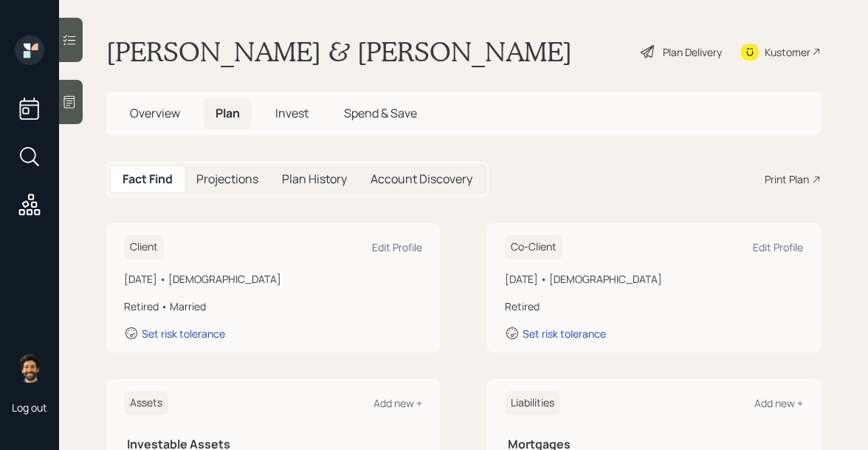
click at [699, 58] on div "Plan Delivery" at bounding box center [692, 52] width 59 height 16
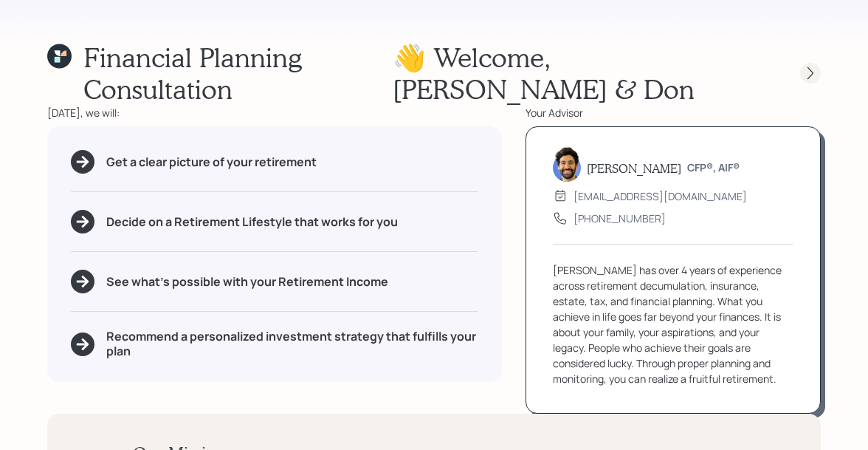
click at [807, 80] on icon at bounding box center [810, 73] width 15 height 15
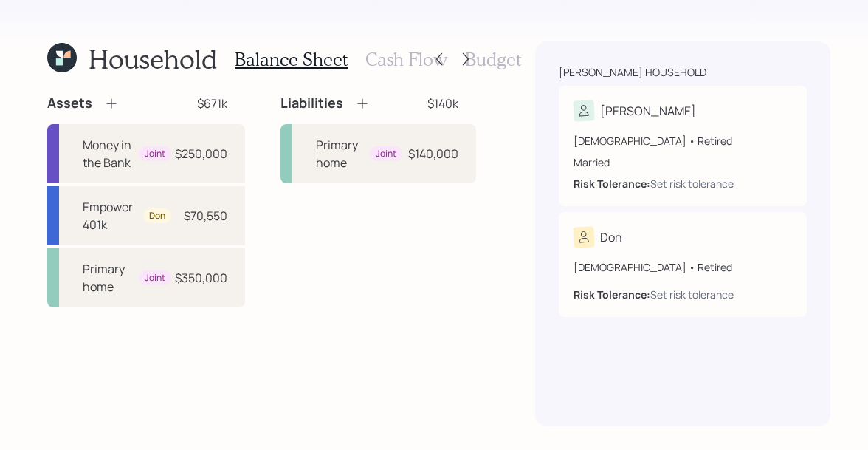
click at [389, 61] on h3 "Cash Flow" at bounding box center [406, 59] width 82 height 21
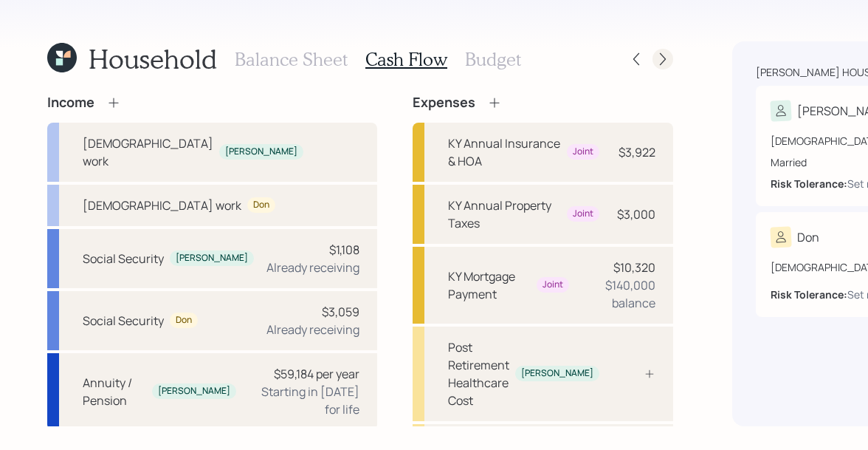
click at [655, 59] on icon at bounding box center [662, 59] width 15 height 15
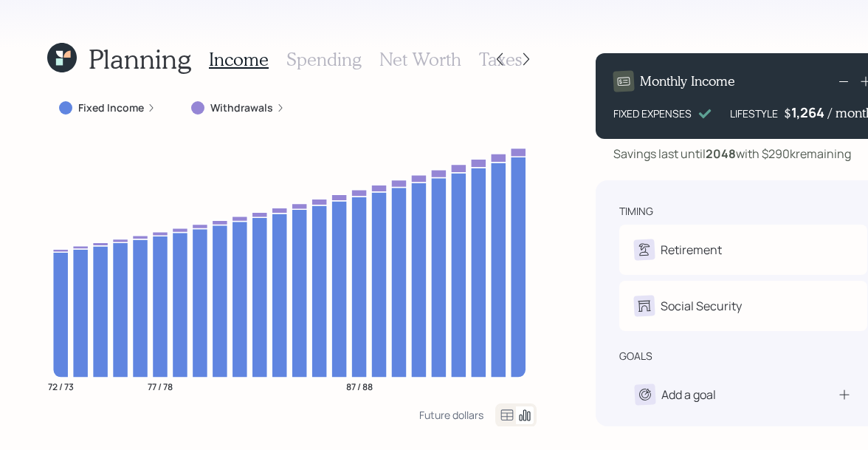
click at [300, 62] on h3 "Spending" at bounding box center [323, 59] width 75 height 21
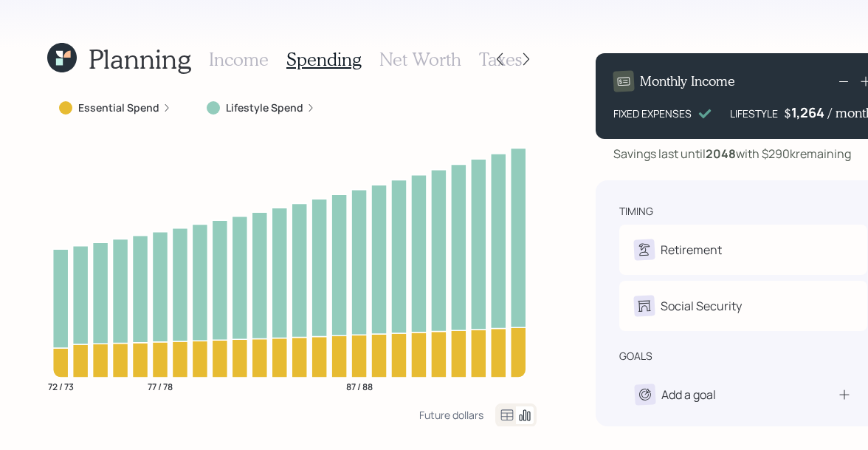
click at [499, 421] on icon at bounding box center [507, 415] width 18 height 18
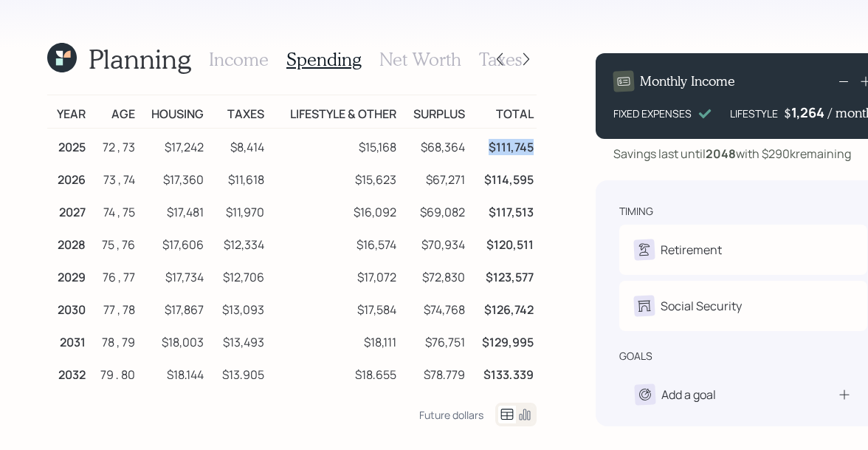
drag, startPoint x: 484, startPoint y: 145, endPoint x: 530, endPoint y: 145, distance: 45.8
click at [530, 145] on td "$111,745" at bounding box center [502, 144] width 69 height 33
click at [57, 66] on icon at bounding box center [62, 58] width 30 height 30
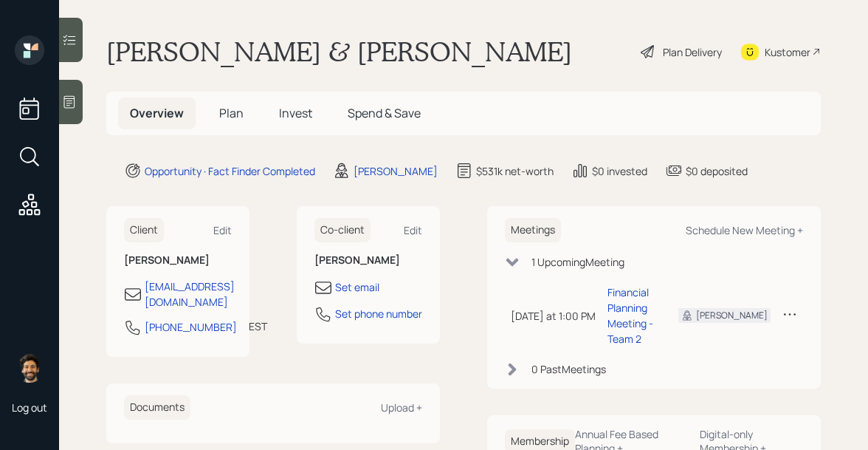
click at [222, 113] on span "Plan" at bounding box center [231, 113] width 24 height 16
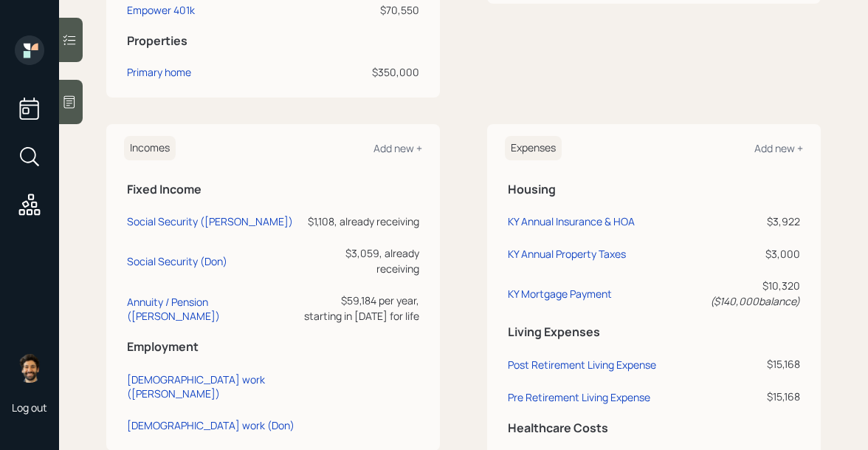
scroll to position [503, 0]
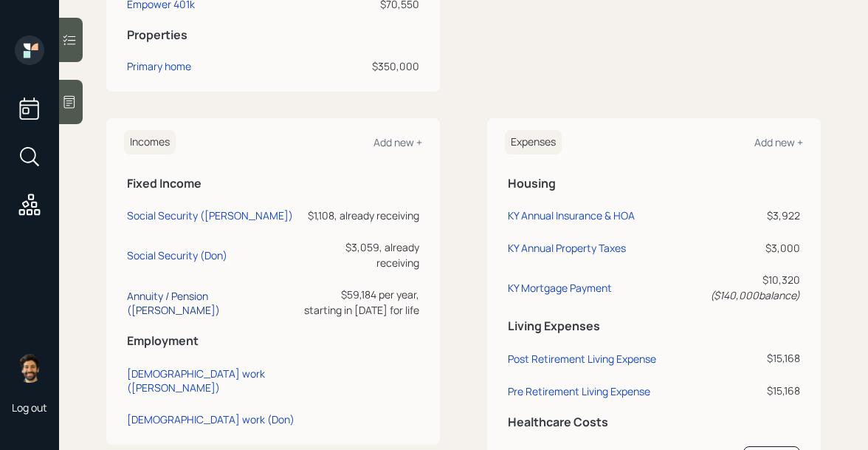
click at [183, 289] on div "Annuity / Pension (Becky)" at bounding box center [212, 303] width 171 height 28
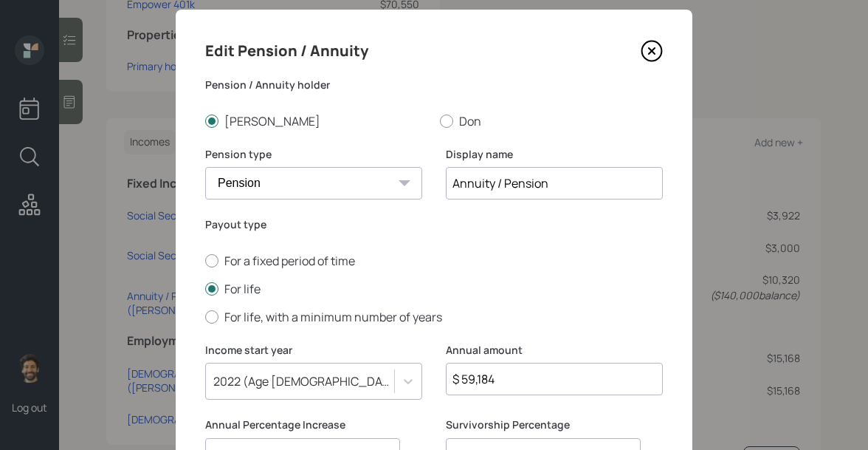
scroll to position [27, 0]
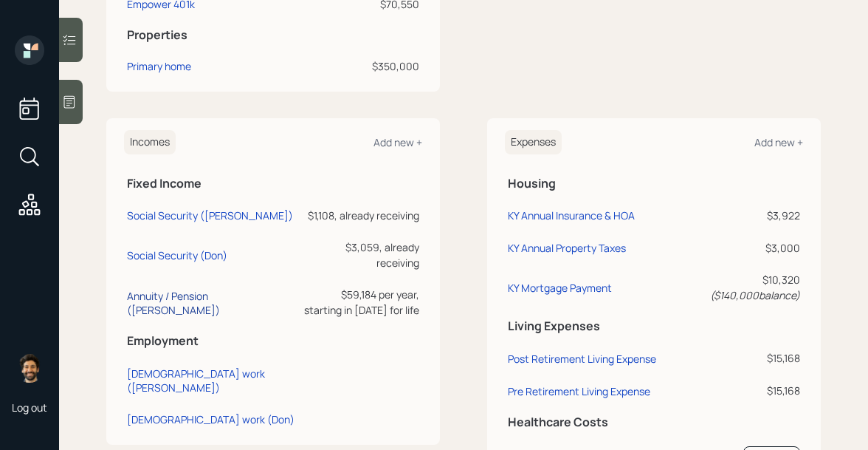
click at [155, 289] on div "Annuity / Pension (Becky)" at bounding box center [212, 303] width 171 height 28
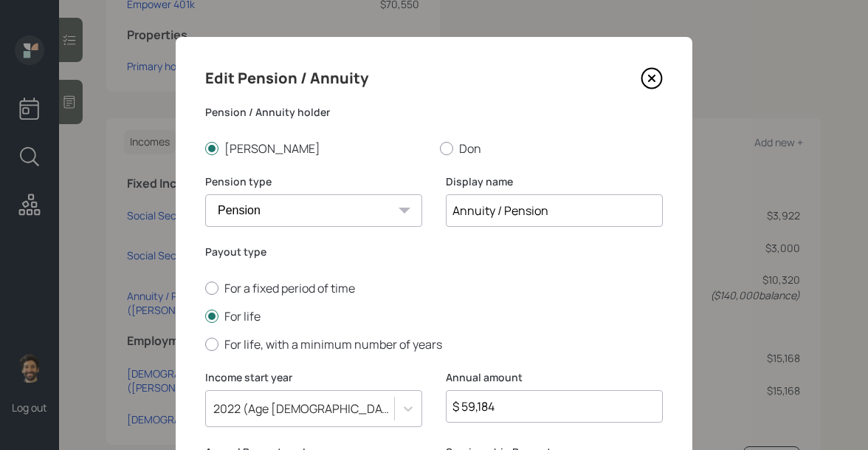
click at [492, 413] on input "$ 59,184" at bounding box center [554, 406] width 217 height 32
type input "$ 9,180"
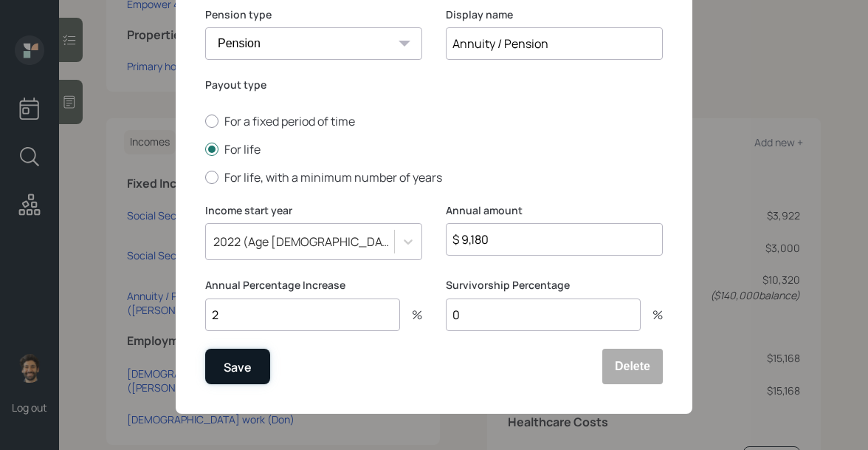
click at [236, 374] on div "Save" at bounding box center [238, 367] width 28 height 20
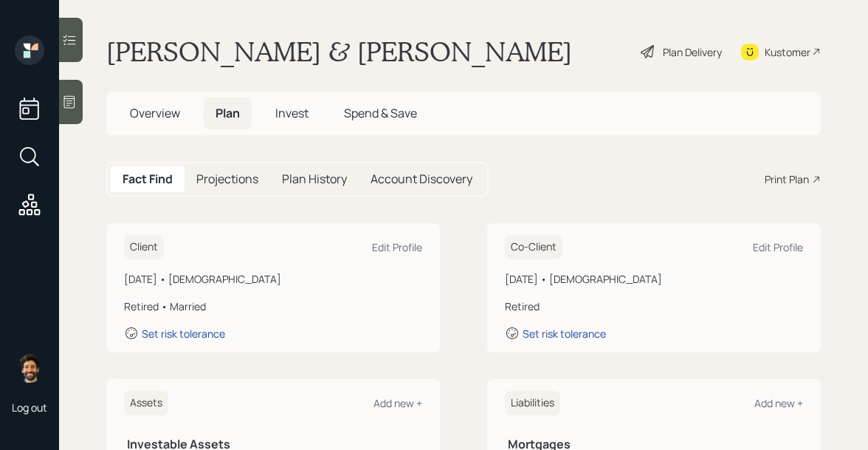
click at [703, 58] on div "Plan Delivery" at bounding box center [692, 52] width 59 height 16
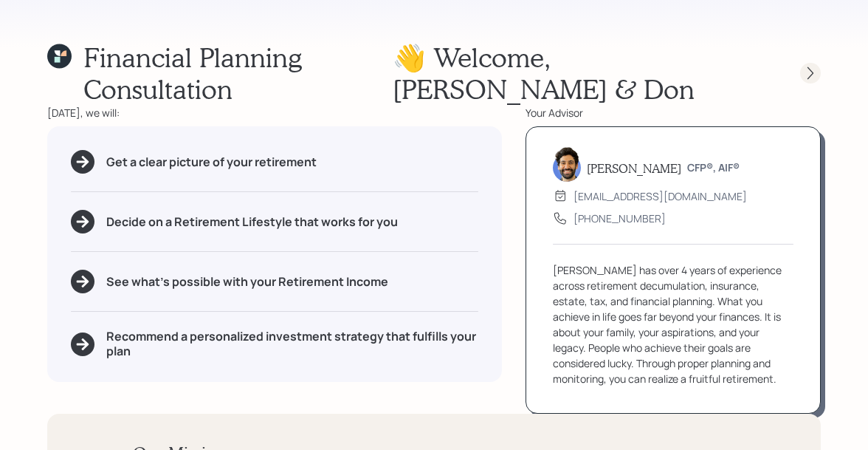
click at [812, 78] on icon at bounding box center [810, 73] width 15 height 15
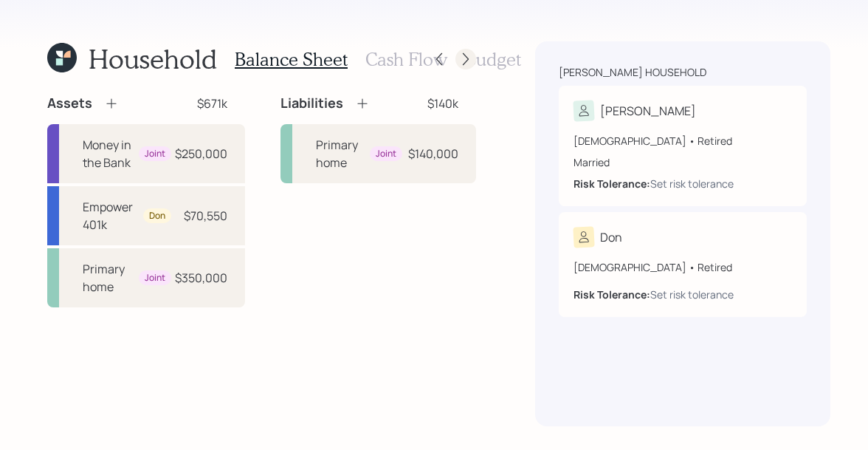
click at [462, 50] on div at bounding box center [465, 59] width 21 height 21
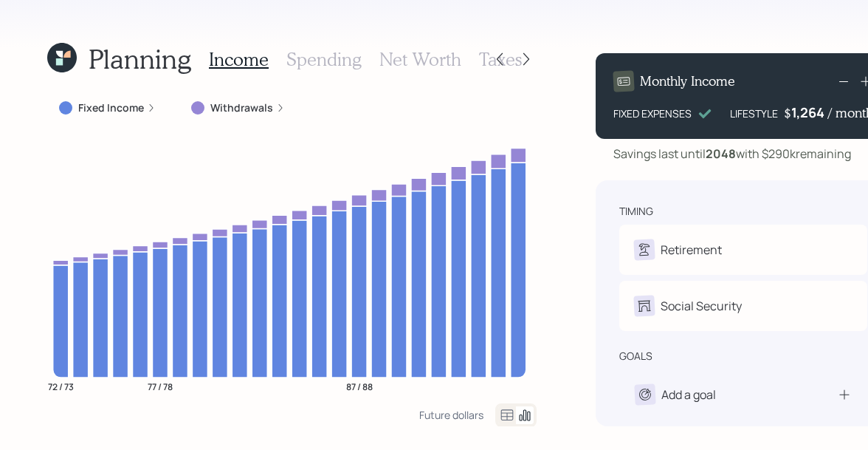
click at [332, 60] on h3 "Spending" at bounding box center [323, 59] width 75 height 21
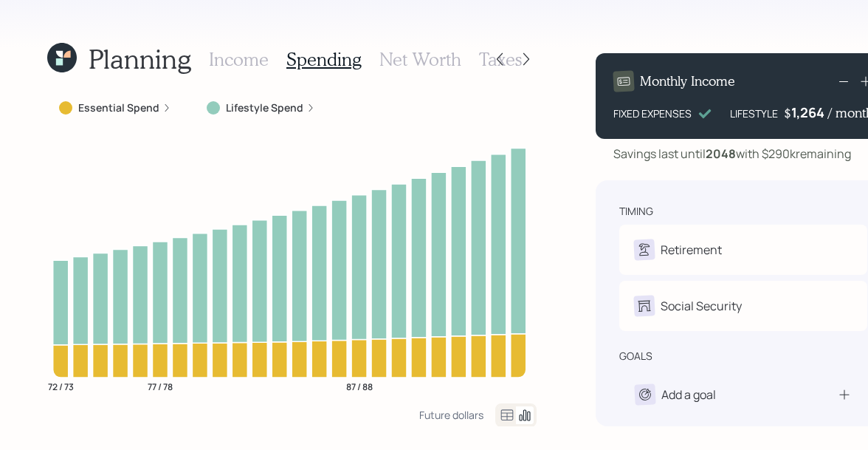
click at [501, 415] on icon at bounding box center [507, 414] width 13 height 11
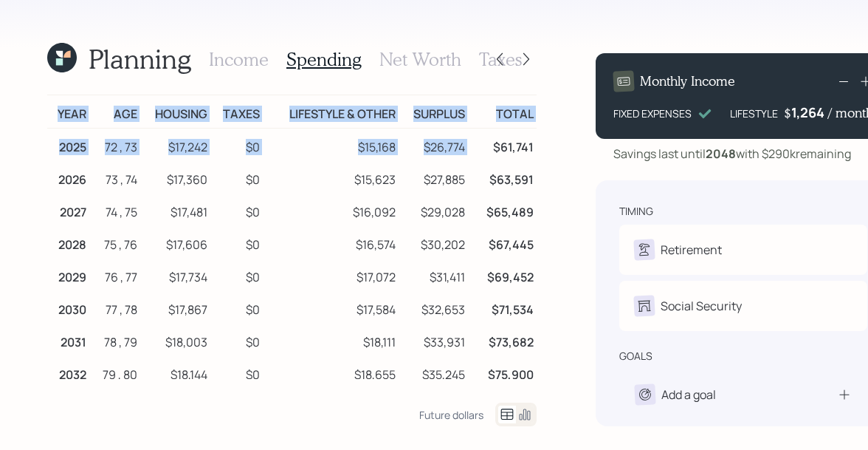
drag, startPoint x: 533, startPoint y: 146, endPoint x: 487, endPoint y: 144, distance: 45.8
click at [487, 144] on div "Planning Income Spending Net Worth Taxes Year Age Housing Taxes Lifestyle & Oth…" at bounding box center [434, 225] width 868 height 450
click at [487, 144] on td "$61,741" at bounding box center [502, 144] width 69 height 33
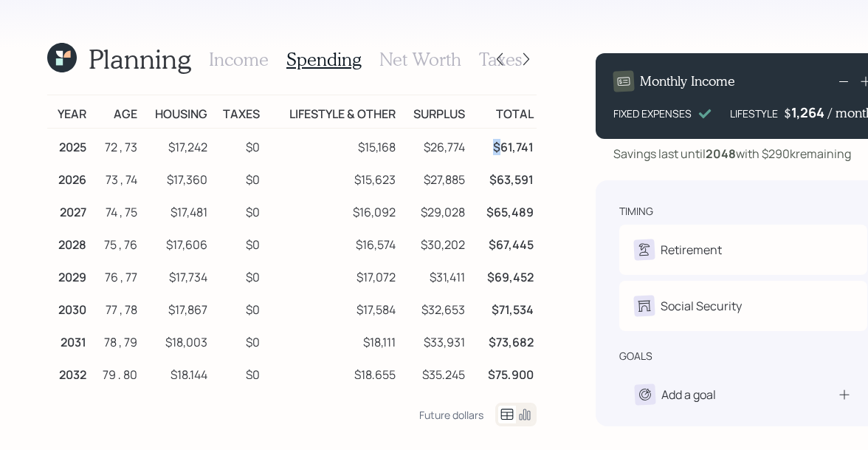
click at [487, 144] on td "$61,741" at bounding box center [502, 144] width 69 height 33
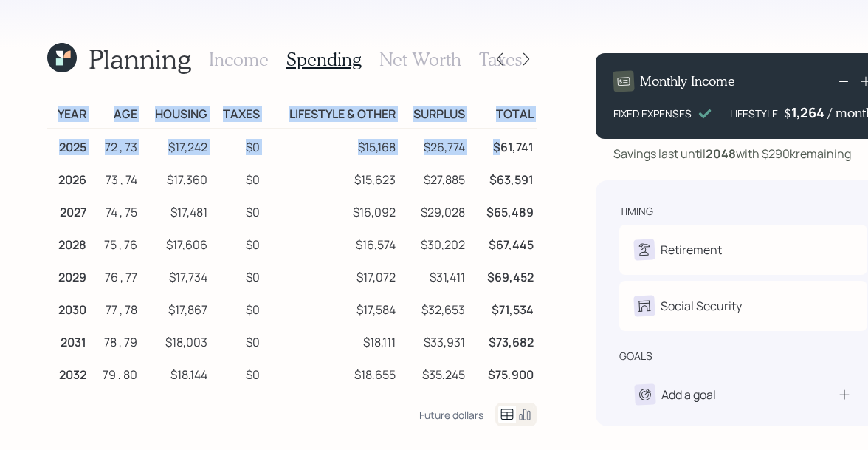
drag, startPoint x: 535, startPoint y: 146, endPoint x: 495, endPoint y: 146, distance: 39.9
click at [495, 146] on div "Planning Income Spending Net Worth Taxes Year Age Housing Taxes Lifestyle & Oth…" at bounding box center [434, 225] width 868 height 450
click at [495, 146] on td "$61,741" at bounding box center [502, 144] width 69 height 33
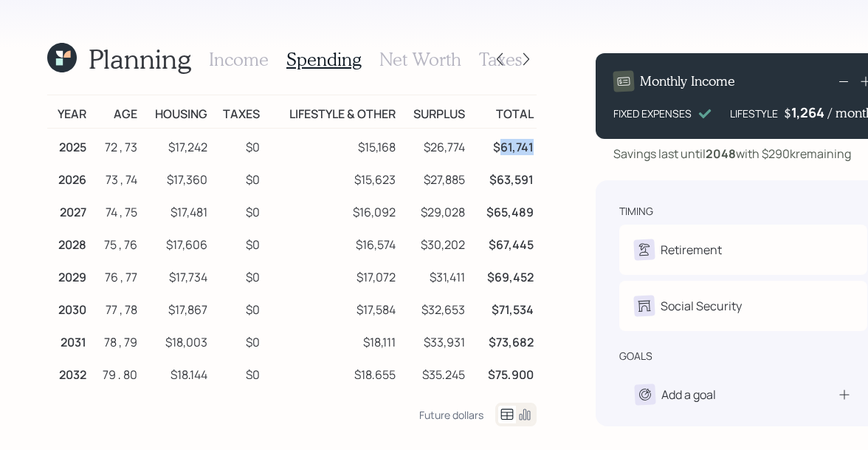
click at [495, 146] on td "$61,741" at bounding box center [502, 144] width 69 height 33
click at [496, 148] on td "$61,741" at bounding box center [502, 144] width 69 height 33
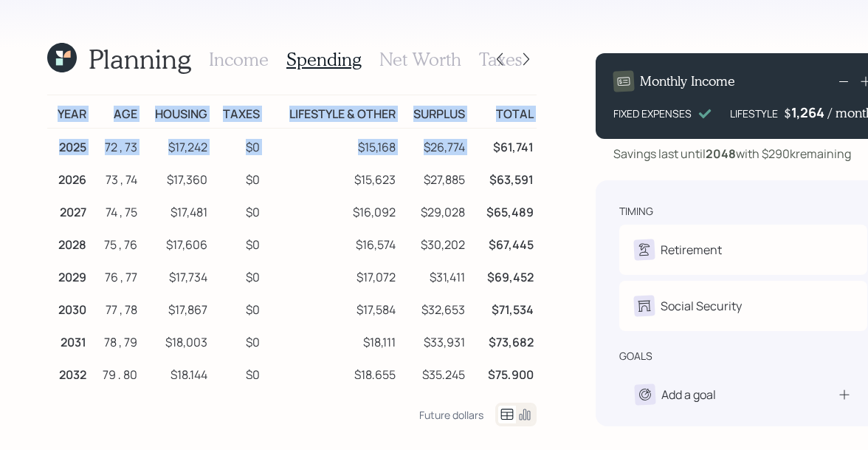
drag, startPoint x: 490, startPoint y: 150, endPoint x: 534, endPoint y: 151, distance: 43.6
click at [534, 151] on div "Planning Income Spending Net Worth Taxes Year Age Housing Taxes Lifestyle & Oth…" at bounding box center [434, 225] width 868 height 450
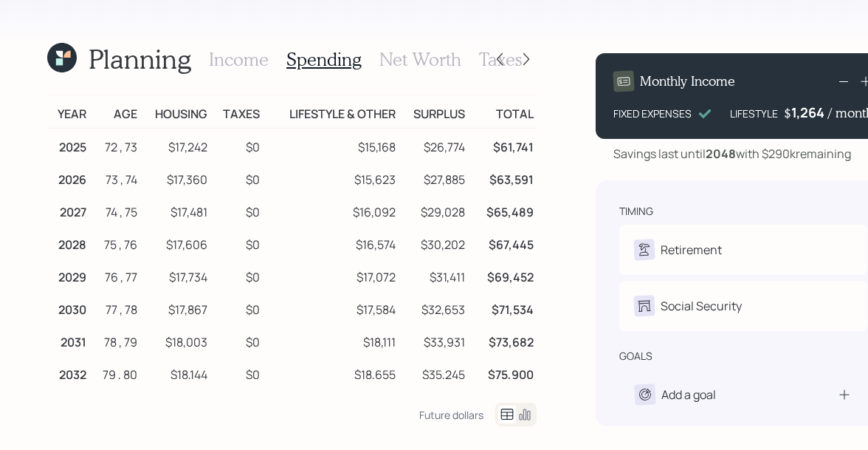
click at [210, 145] on td "$0" at bounding box center [236, 144] width 52 height 33
drag, startPoint x: 209, startPoint y: 148, endPoint x: 159, endPoint y: 148, distance: 49.5
click at [159, 148] on tr "2025 72 , 73 $17,242 $0 $15,168 $26,774 $61,741" at bounding box center [291, 144] width 489 height 33
click at [159, 148] on td "$17,242" at bounding box center [175, 144] width 70 height 33
drag, startPoint x: 209, startPoint y: 148, endPoint x: 165, endPoint y: 148, distance: 43.6
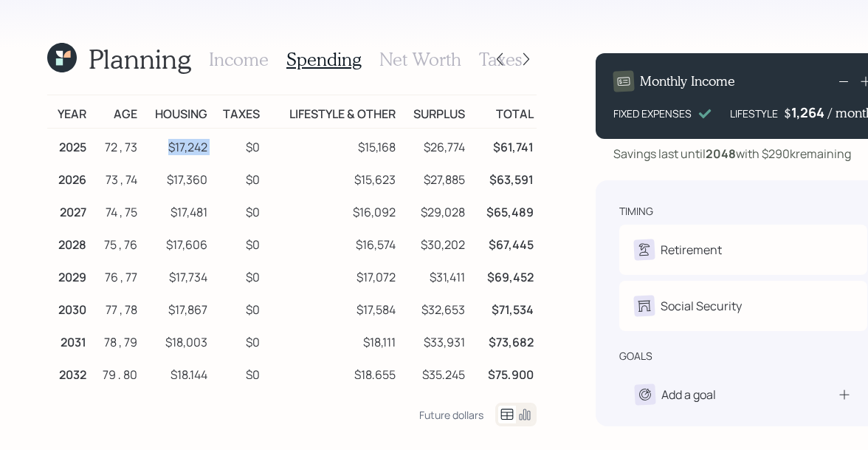
click at [165, 148] on tr "2025 72 , 73 $17,242 $0 $15,168 $26,774 $61,741" at bounding box center [291, 144] width 489 height 33
click at [393, 144] on td "$15,168" at bounding box center [331, 144] width 136 height 33
drag, startPoint x: 393, startPoint y: 145, endPoint x: 348, endPoint y: 146, distance: 44.3
click at [348, 146] on td "$15,168" at bounding box center [331, 144] width 136 height 33
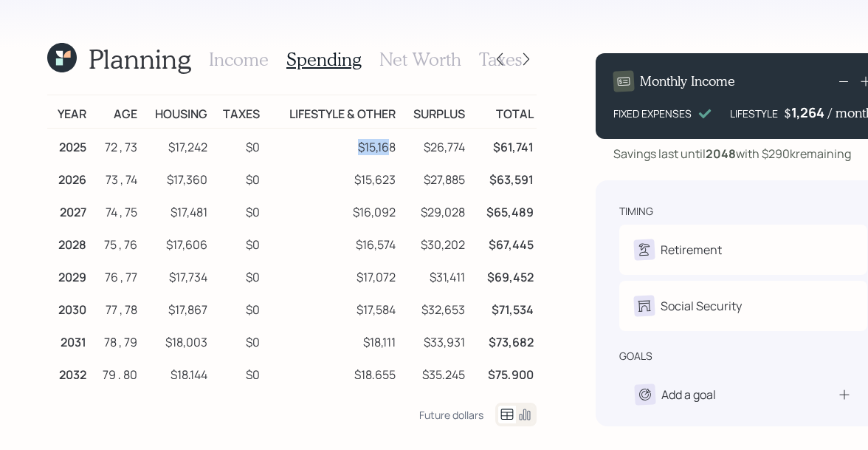
drag, startPoint x: 389, startPoint y: 146, endPoint x: 350, endPoint y: 145, distance: 39.1
click at [350, 145] on td "$15,168" at bounding box center [331, 144] width 136 height 33
drag, startPoint x: 399, startPoint y: 145, endPoint x: 165, endPoint y: 148, distance: 234.7
click at [165, 148] on tr "2025 72 , 73 $17,242 $0 $15,168 $26,774 $61,741" at bounding box center [291, 144] width 489 height 33
drag, startPoint x: 419, startPoint y: 144, endPoint x: 469, endPoint y: 147, distance: 49.5
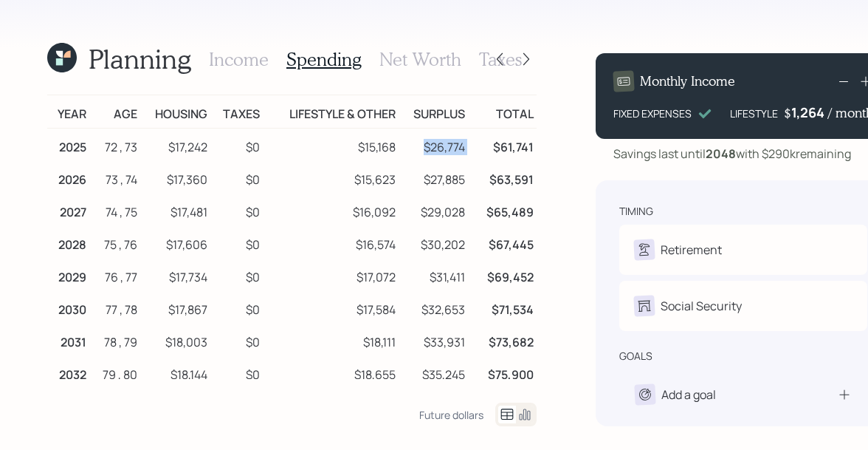
click at [469, 147] on tr "2025 72 , 73 $17,242 $0 $15,168 $26,774 $61,741" at bounding box center [291, 144] width 489 height 33
click at [469, 147] on td "$61,741" at bounding box center [502, 144] width 69 height 33
drag, startPoint x: 461, startPoint y: 145, endPoint x: 409, endPoint y: 142, distance: 51.8
click at [409, 142] on td "$26,774" at bounding box center [433, 144] width 69 height 33
click at [61, 60] on icon at bounding box center [59, 61] width 7 height 7
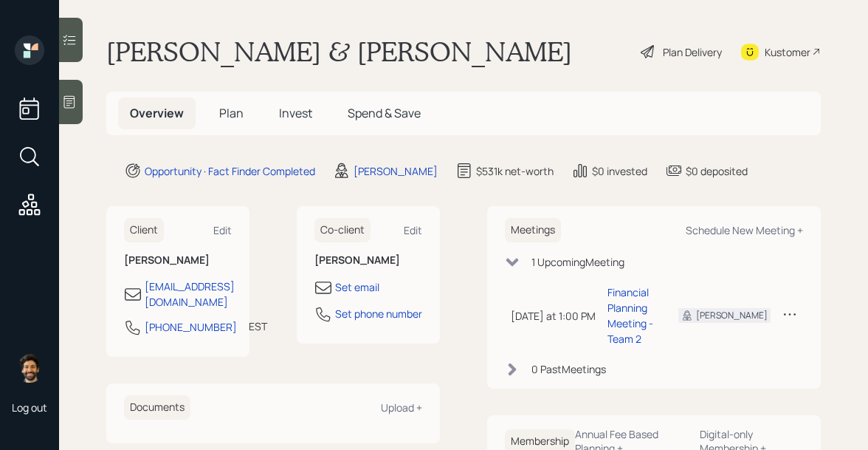
click at [227, 108] on span "Plan" at bounding box center [231, 113] width 24 height 16
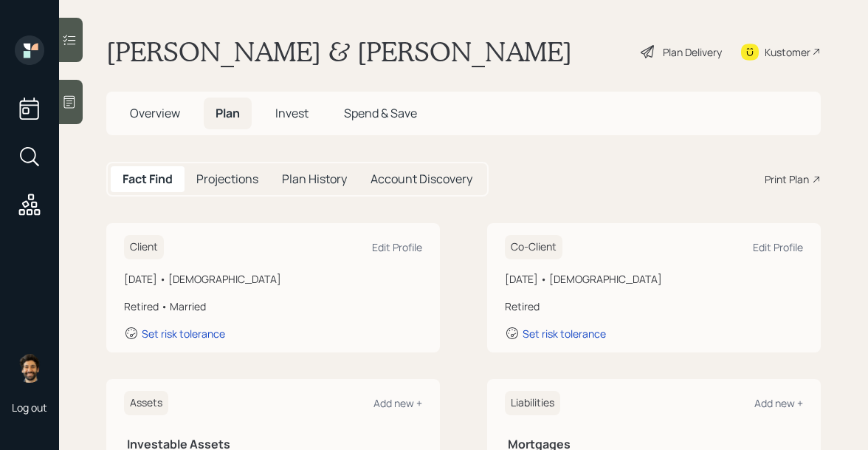
scroll to position [627, 0]
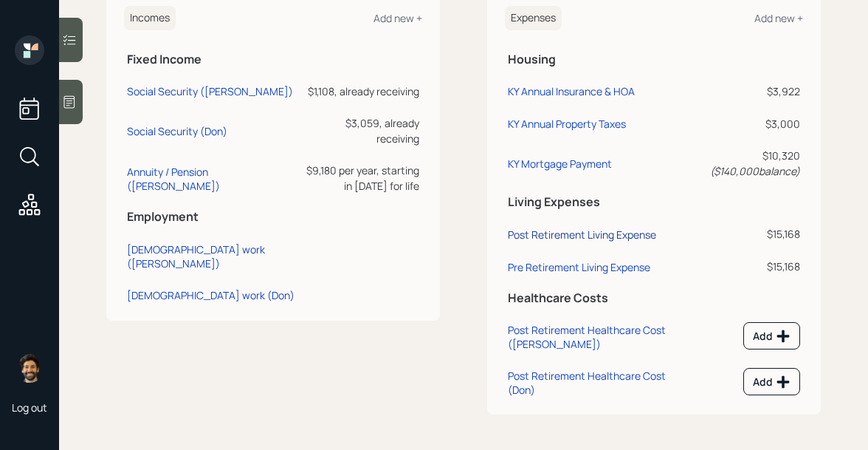
click at [571, 233] on div "Post Retirement Living Expense" at bounding box center [582, 234] width 148 height 14
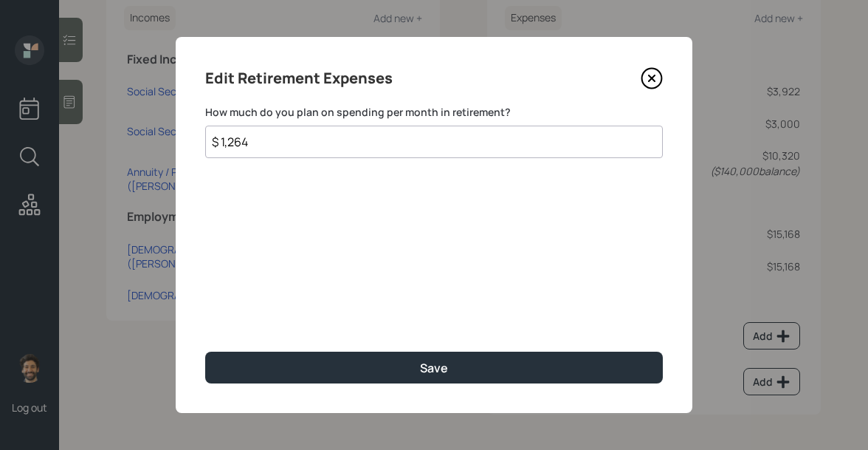
click at [250, 148] on input "$ 1,264" at bounding box center [434, 141] width 458 height 32
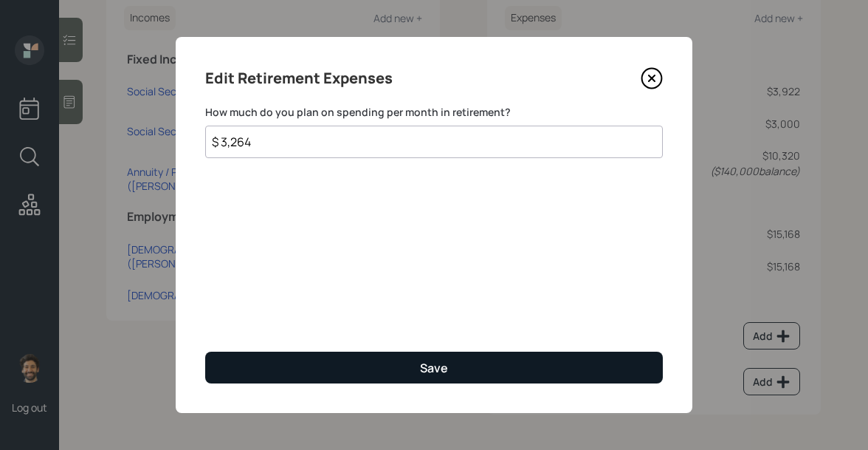
type input "$ 3,264"
click at [255, 362] on button "Save" at bounding box center [434, 367] width 458 height 32
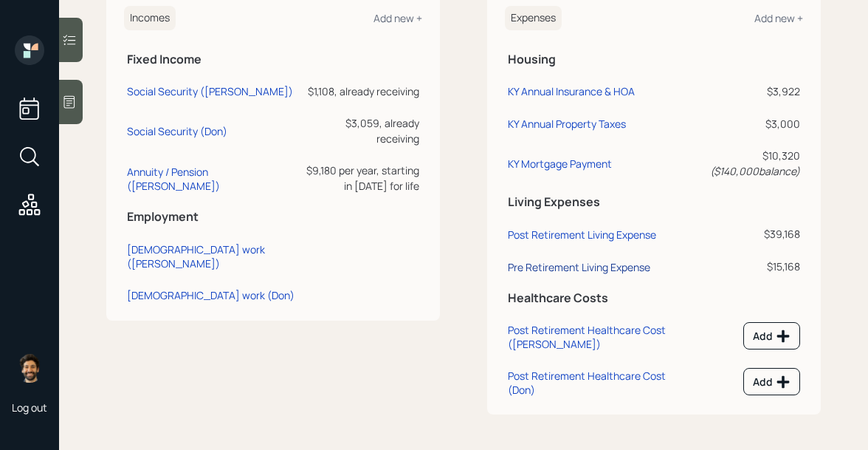
click at [534, 266] on div "Pre Retirement Living Expense" at bounding box center [579, 267] width 142 height 14
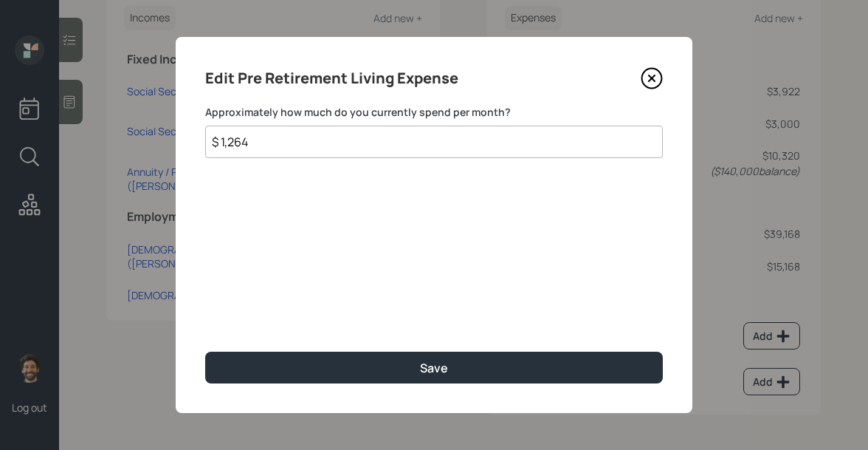
click at [274, 149] on input "$ 1,264" at bounding box center [434, 141] width 458 height 32
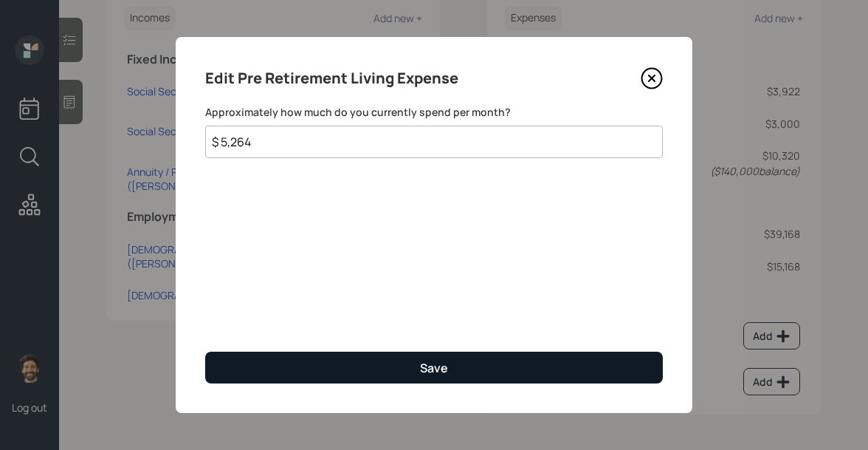
type input "$ 5,264"
click at [308, 358] on button "Save" at bounding box center [434, 367] width 458 height 32
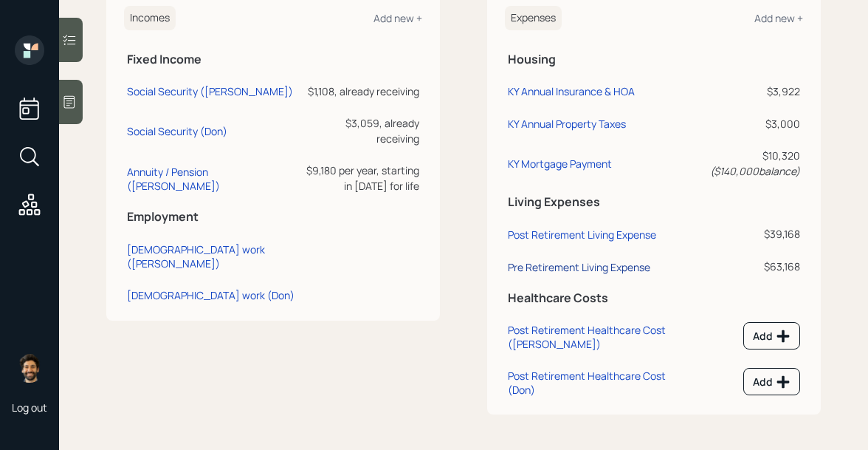
click at [600, 267] on div "Pre Retirement Living Expense" at bounding box center [579, 267] width 142 height 14
click at [603, 233] on div "Post Retirement Living Expense" at bounding box center [582, 234] width 148 height 14
click at [598, 260] on div "Pre Retirement Living Expense" at bounding box center [579, 267] width 142 height 14
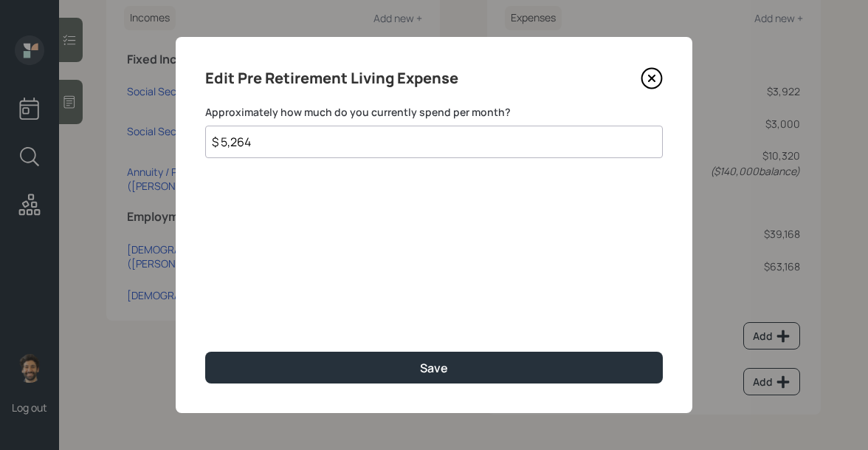
click at [228, 142] on input "$ 5,264" at bounding box center [434, 141] width 458 height 32
click at [230, 147] on input "$ 2,643" at bounding box center [434, 141] width 458 height 32
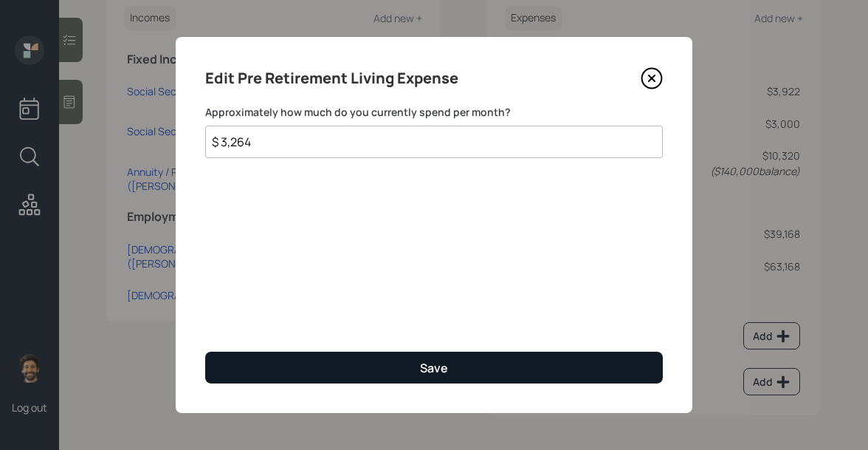
type input "$ 3,264"
click at [231, 373] on button "Save" at bounding box center [434, 367] width 458 height 32
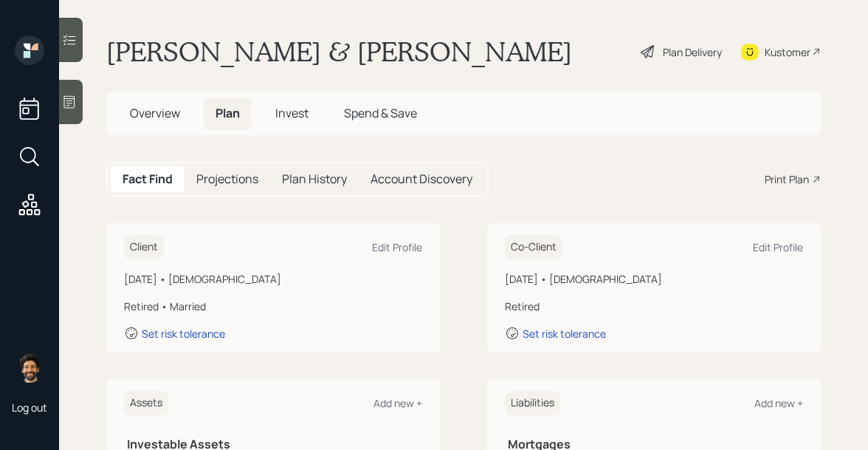
click at [685, 51] on div "Plan Delivery" at bounding box center [692, 52] width 59 height 16
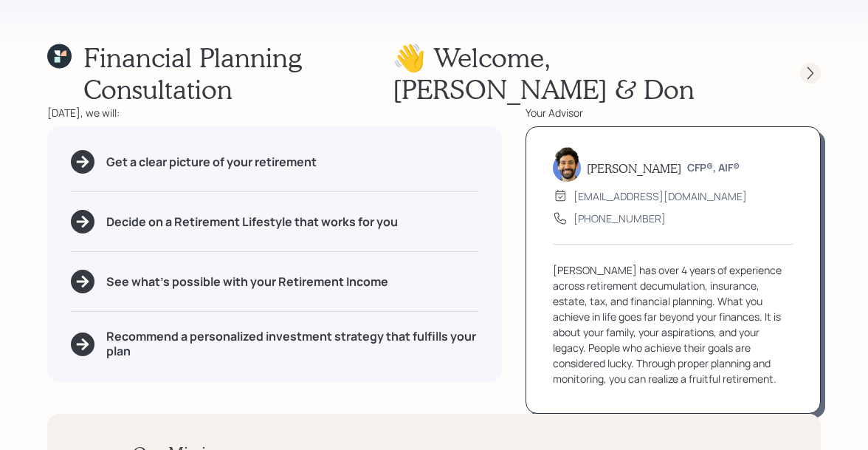
click at [815, 75] on icon at bounding box center [810, 73] width 15 height 15
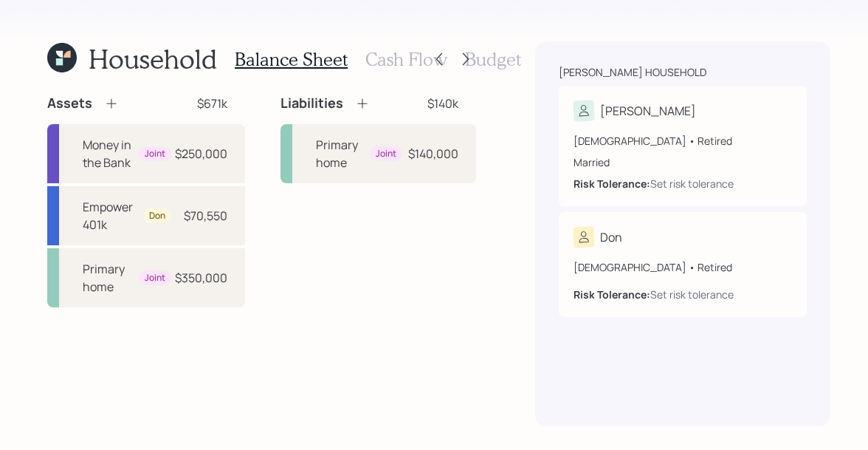
click at [405, 58] on h3 "Cash Flow" at bounding box center [406, 59] width 82 height 21
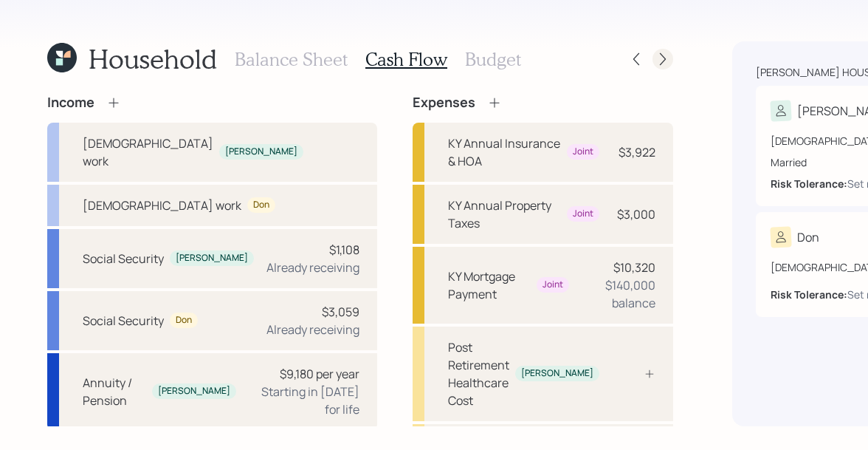
click at [655, 57] on icon at bounding box center [662, 59] width 15 height 15
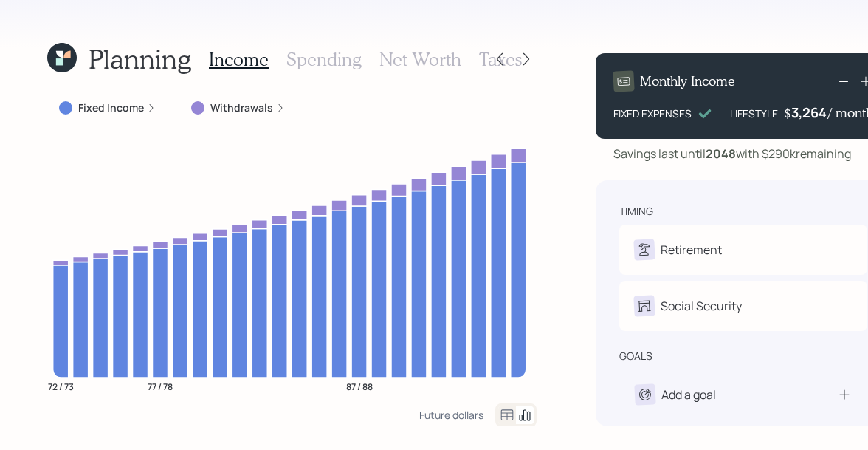
click at [341, 57] on h3 "Spending" at bounding box center [323, 59] width 75 height 21
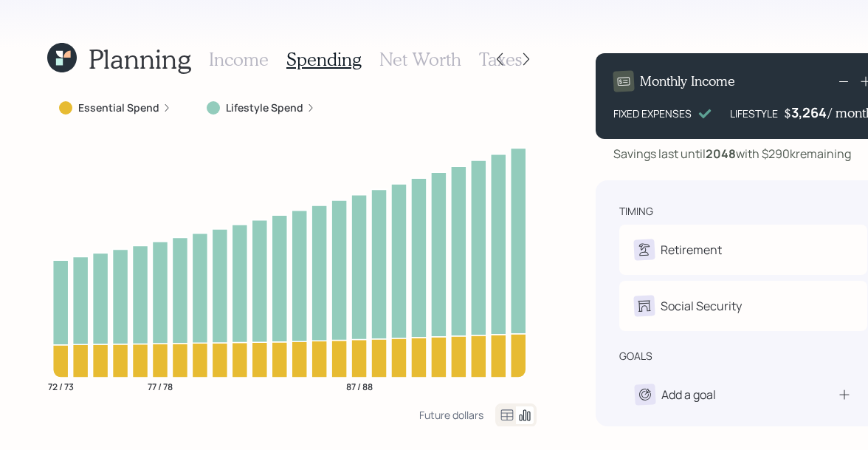
click at [499, 413] on icon at bounding box center [507, 415] width 18 height 18
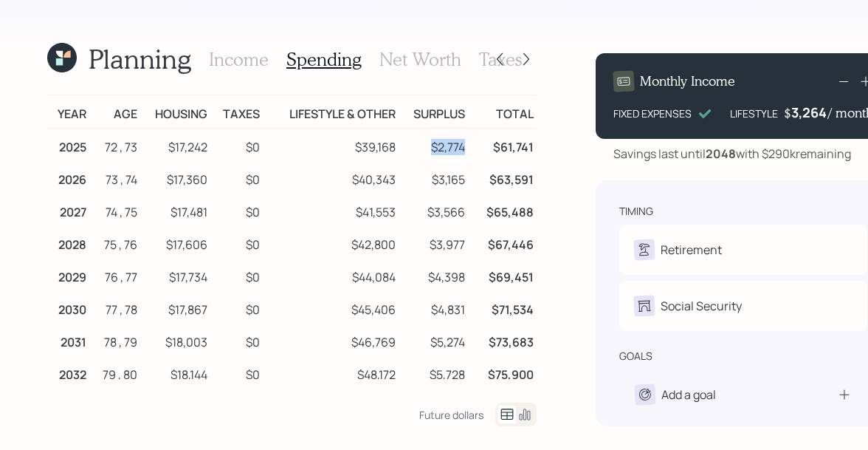
drag, startPoint x: 424, startPoint y: 145, endPoint x: 464, endPoint y: 145, distance: 39.1
click at [464, 145] on td "$2,774" at bounding box center [433, 144] width 69 height 33
drag, startPoint x: 352, startPoint y: 146, endPoint x: 402, endPoint y: 147, distance: 49.5
click at [402, 147] on tr "2025 72 , 73 $17,242 $0 $39,168 $2,774 $61,741" at bounding box center [291, 144] width 489 height 33
click at [63, 62] on icon at bounding box center [62, 58] width 30 height 30
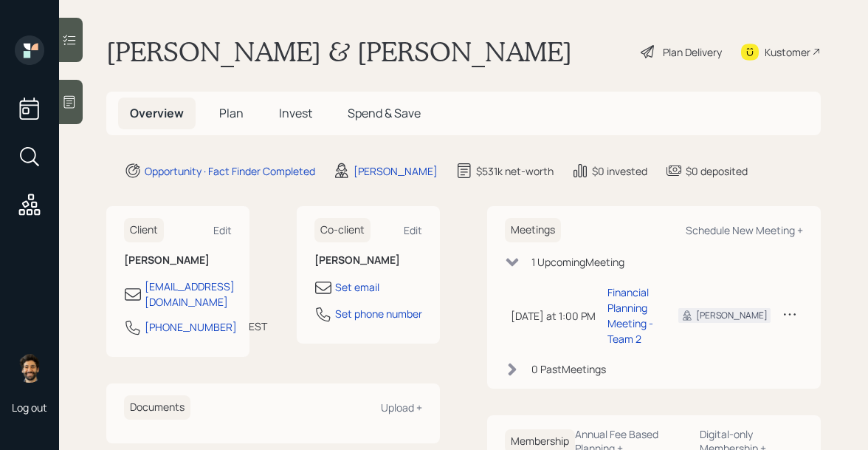
click at [241, 119] on span "Plan" at bounding box center [231, 113] width 24 height 16
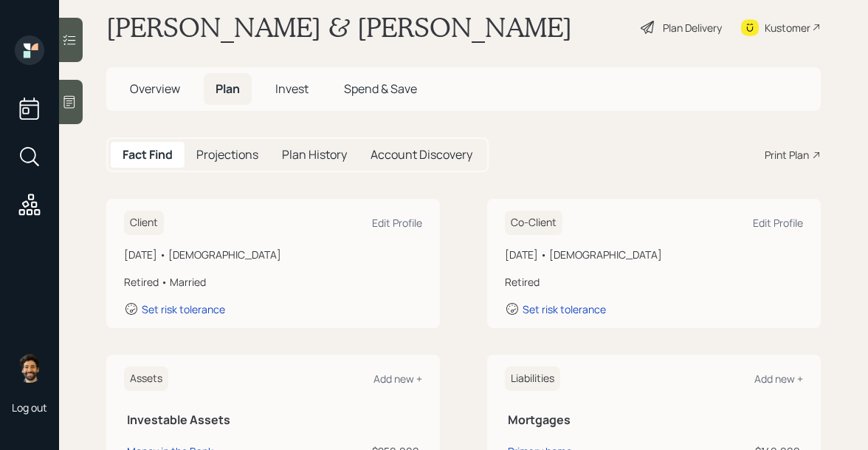
scroll to position [6, 0]
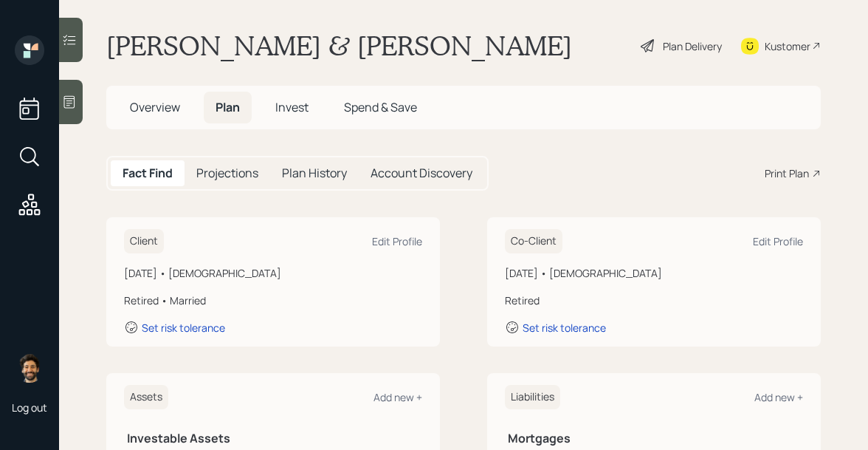
click at [181, 101] on h5 "Overview" at bounding box center [155, 108] width 74 height 32
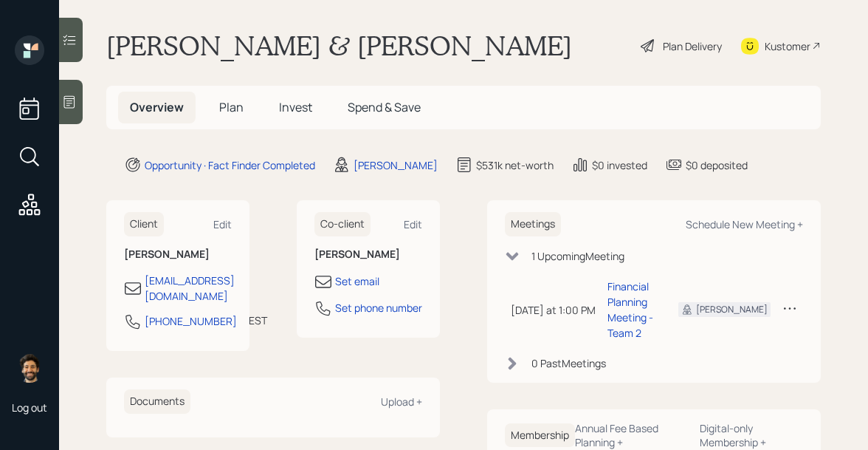
click at [224, 101] on span "Plan" at bounding box center [231, 107] width 24 height 16
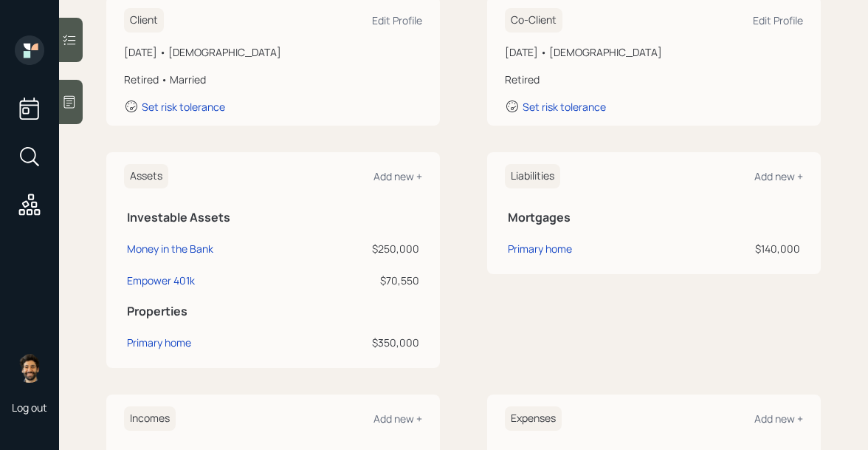
scroll to position [226, 0]
drag, startPoint x: 420, startPoint y: 251, endPoint x: 372, endPoint y: 252, distance: 48.0
click at [372, 252] on td "$250,000" at bounding box center [367, 247] width 109 height 32
click at [372, 252] on div "$250,000" at bounding box center [367, 249] width 103 height 16
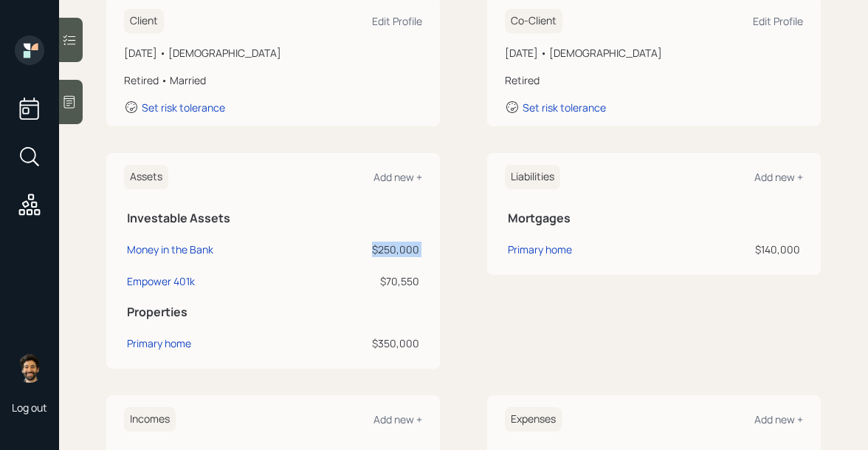
click at [372, 252] on div "$250,000" at bounding box center [367, 249] width 103 height 16
